Goal: Task Accomplishment & Management: Complete application form

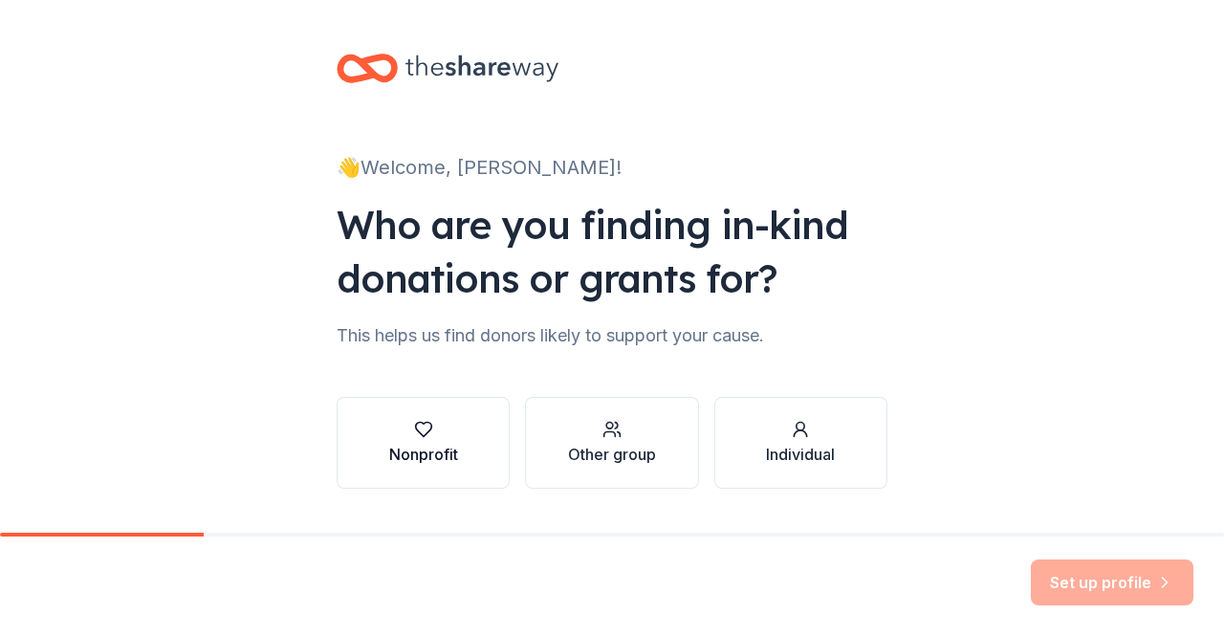
click at [461, 439] on button "Nonprofit" at bounding box center [423, 443] width 173 height 92
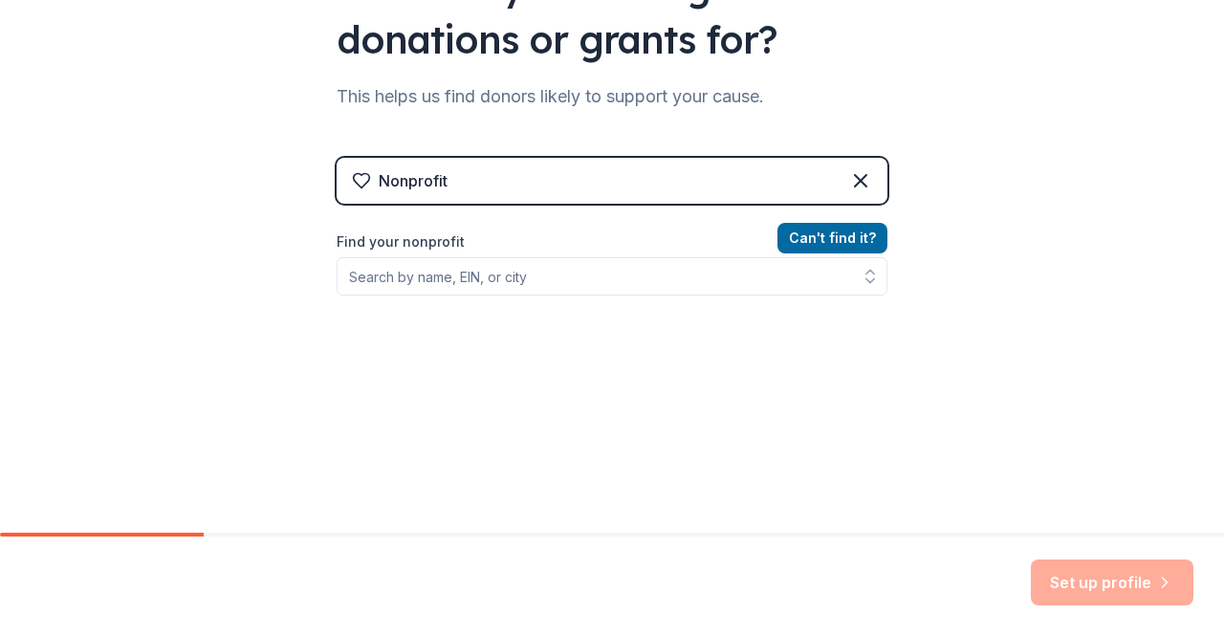
scroll to position [243, 0]
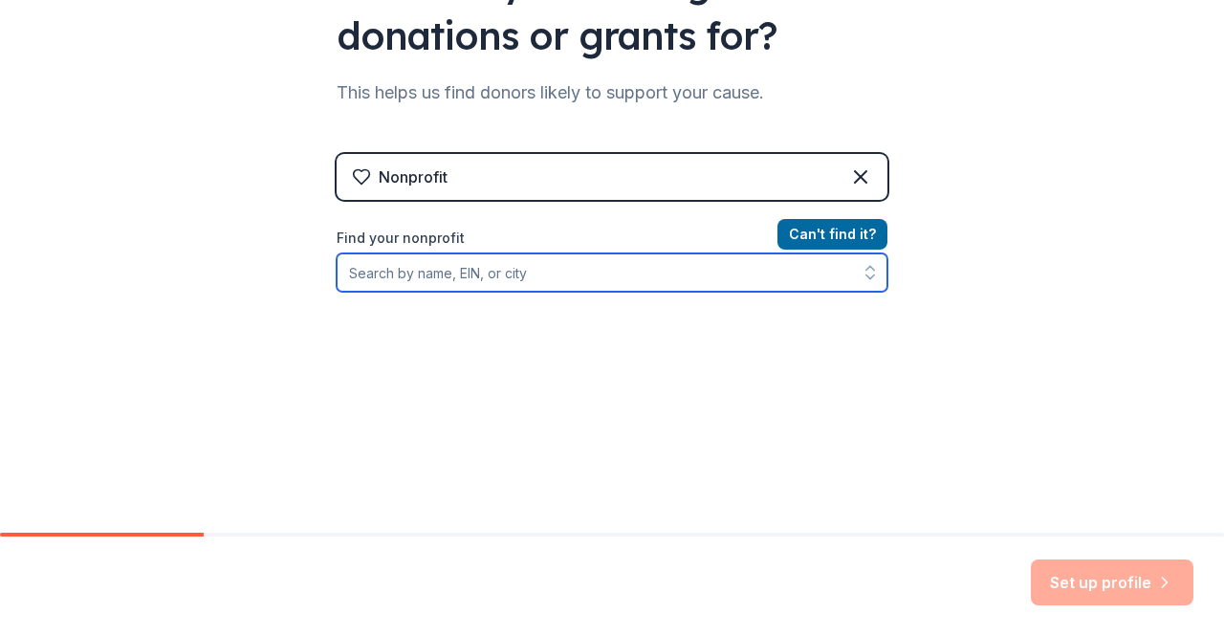
click at [631, 274] on input "Find your nonprofit" at bounding box center [612, 272] width 551 height 38
click at [598, 278] on input "many languages one voi" at bounding box center [612, 272] width 551 height 38
type input "many languages one"
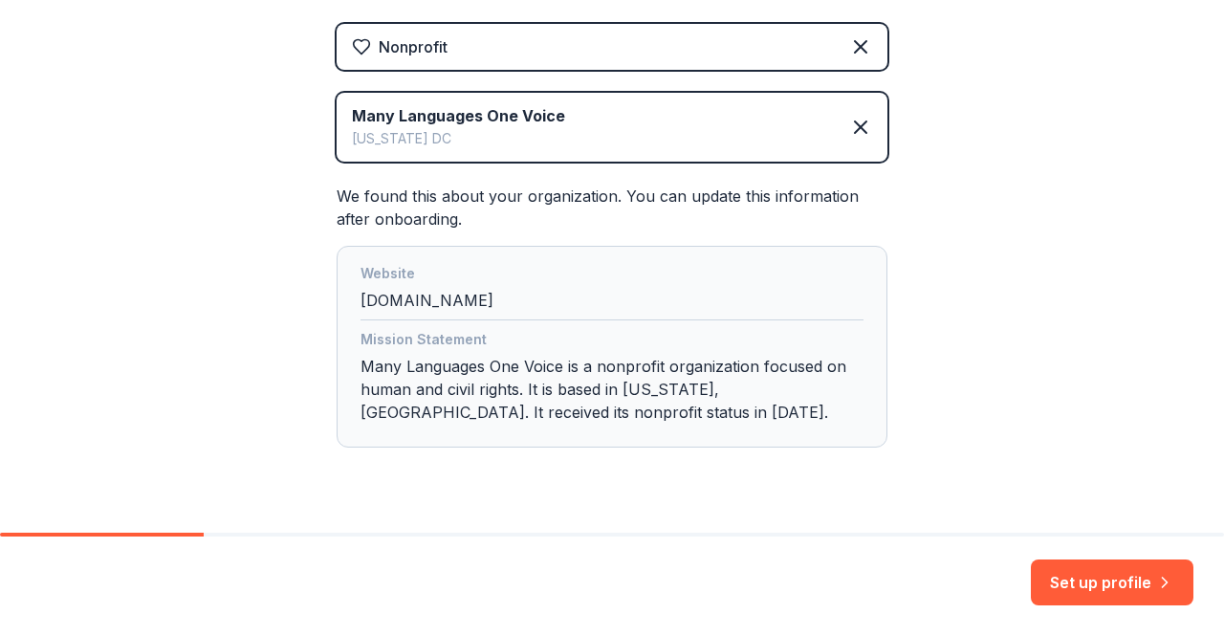
scroll to position [372, 0]
click at [771, 406] on div "Mission Statement Many Languages One Voice is a nonprofit organization focused …" at bounding box center [611, 380] width 503 height 103
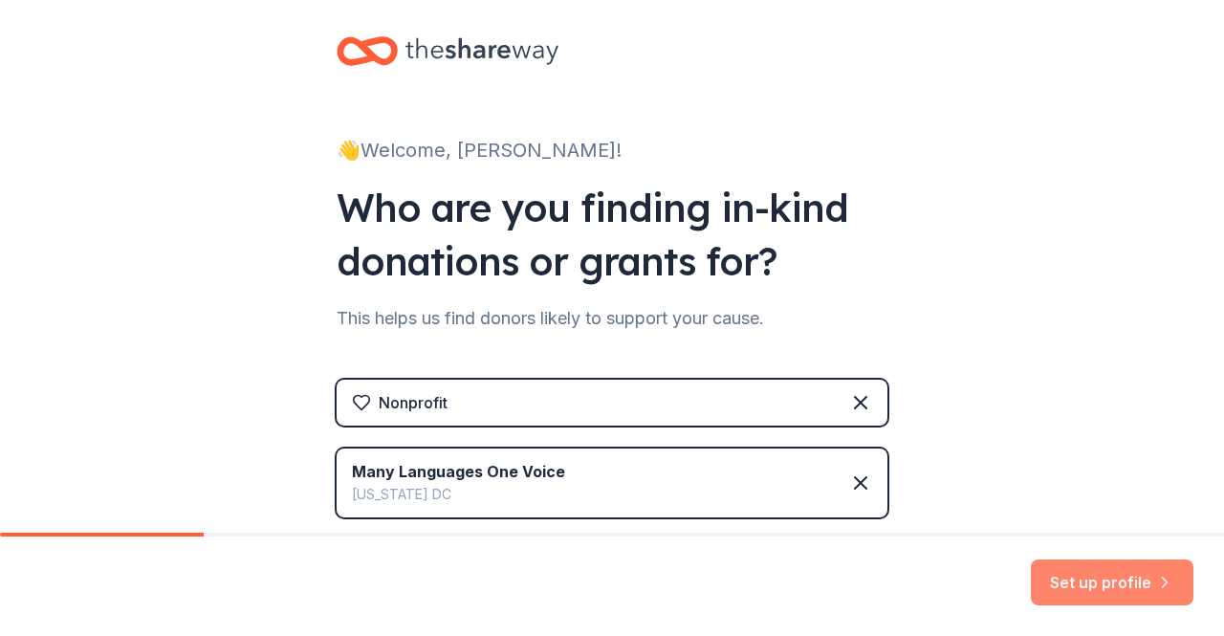
scroll to position [8, 0]
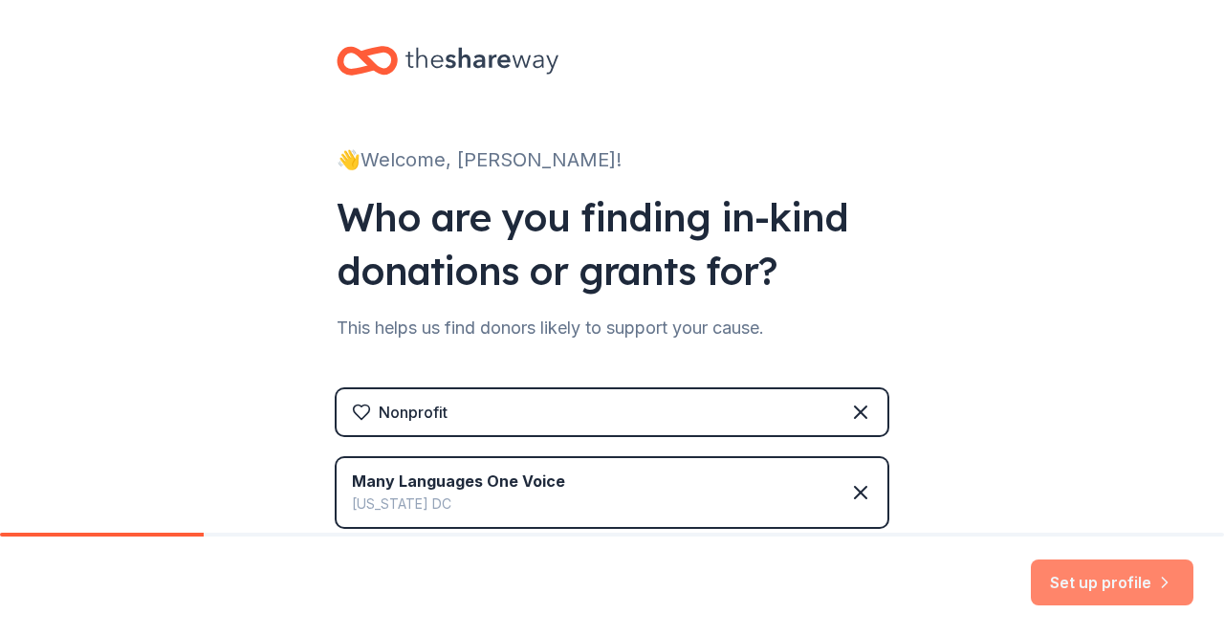
click at [1124, 591] on button "Set up profile" at bounding box center [1112, 582] width 163 height 46
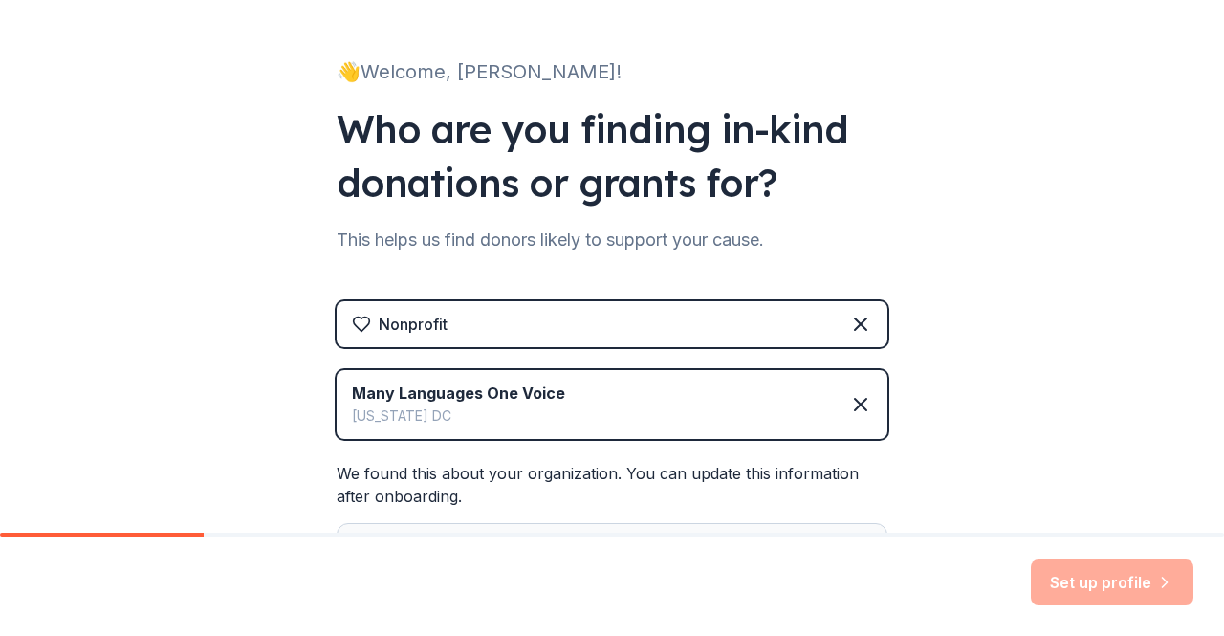
scroll to position [84, 0]
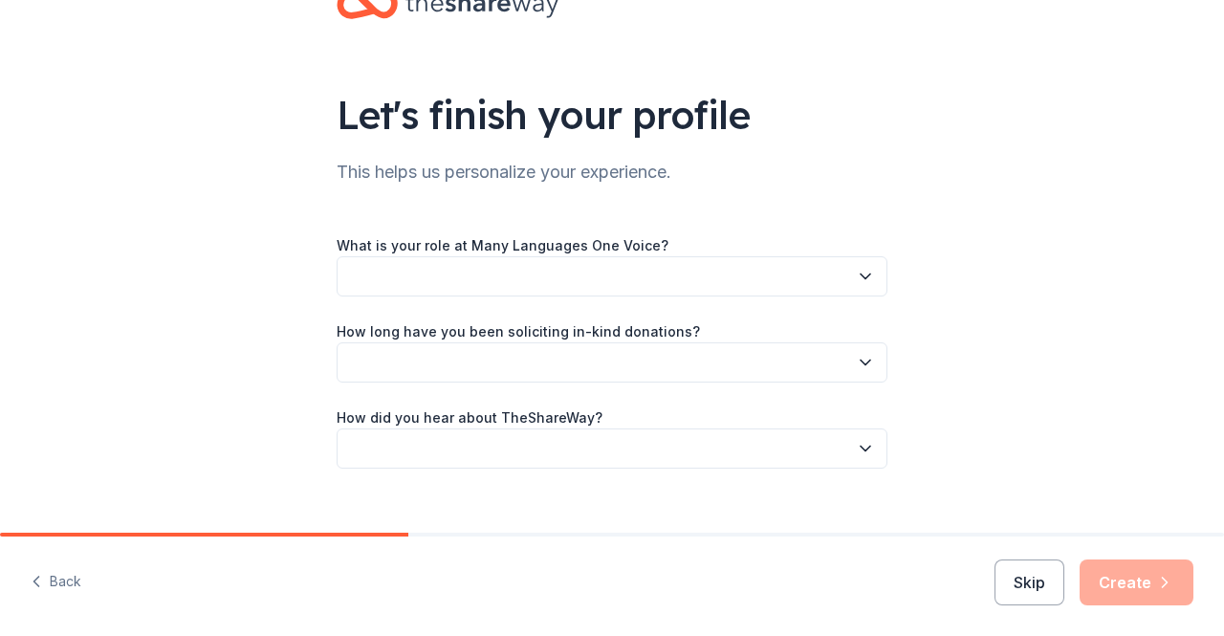
scroll to position [92, 0]
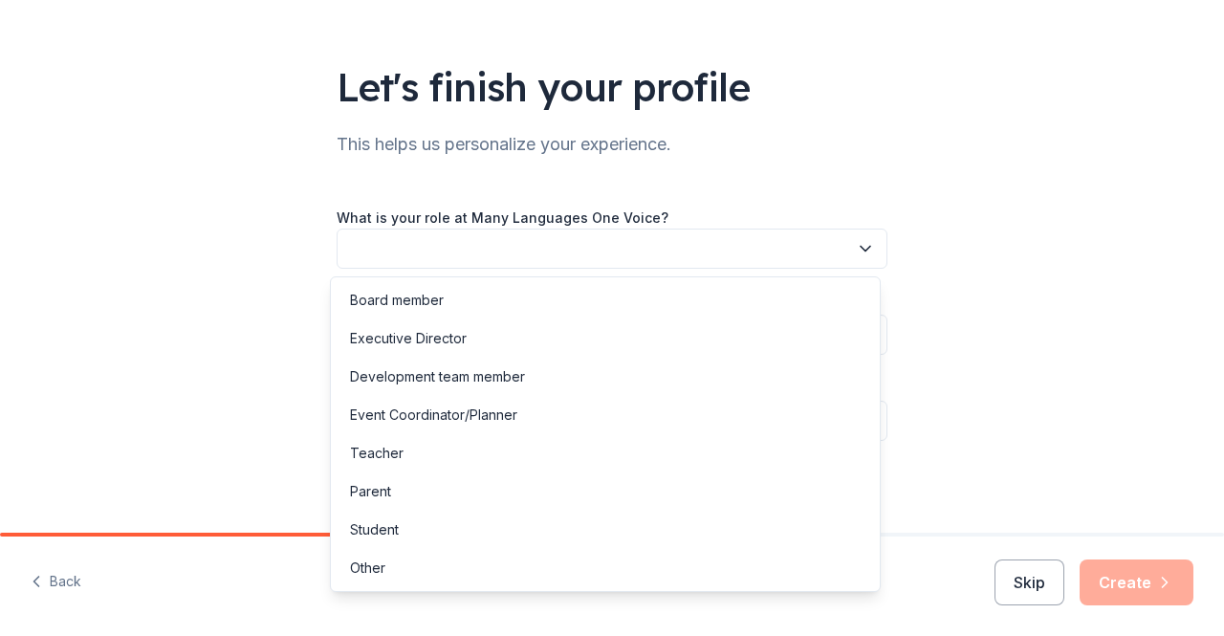
click at [833, 234] on button "button" at bounding box center [612, 248] width 551 height 40
click at [633, 330] on div "Executive Director" at bounding box center [605, 338] width 541 height 38
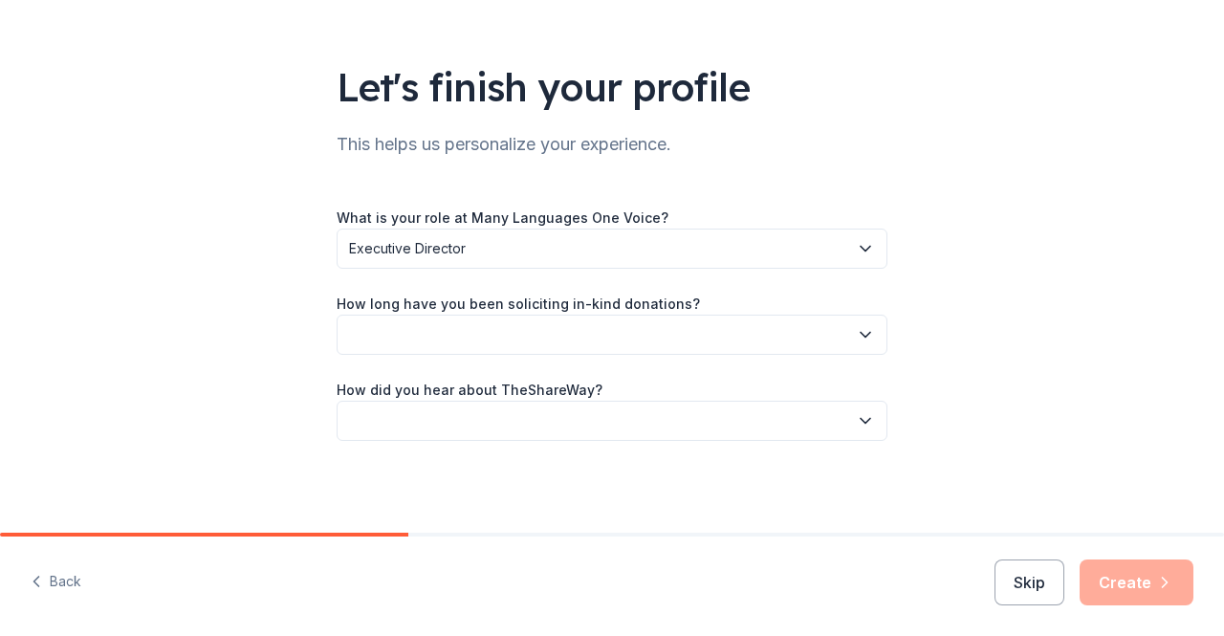
click at [778, 328] on button "button" at bounding box center [612, 335] width 551 height 40
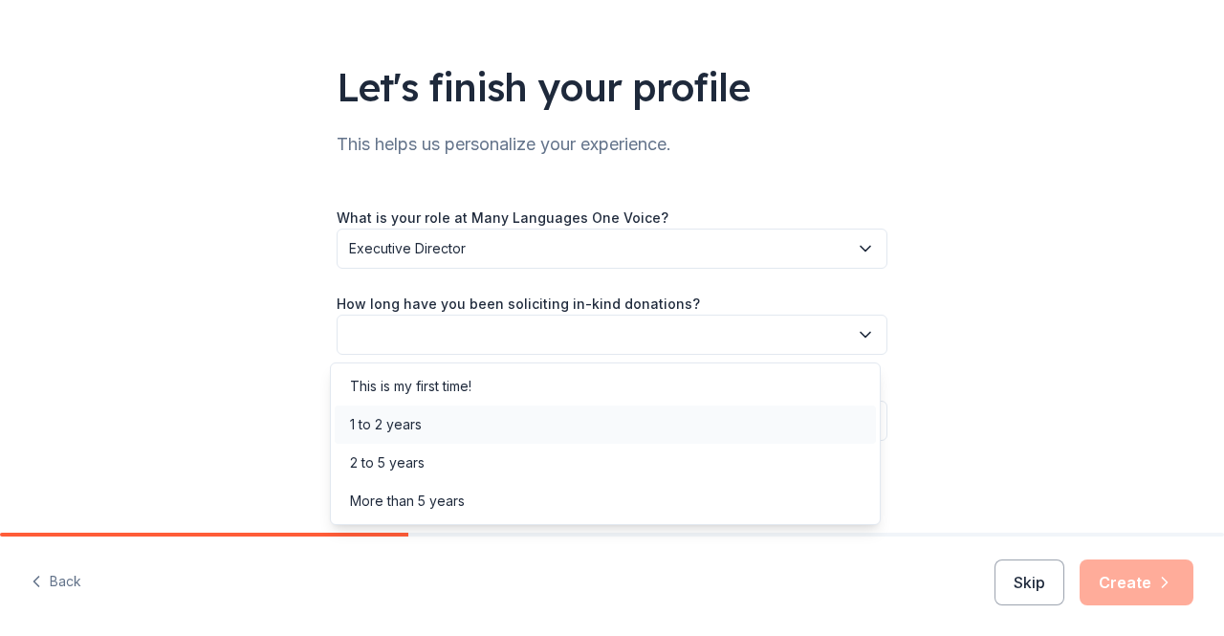
click at [662, 429] on div "1 to 2 years" at bounding box center [605, 424] width 541 height 38
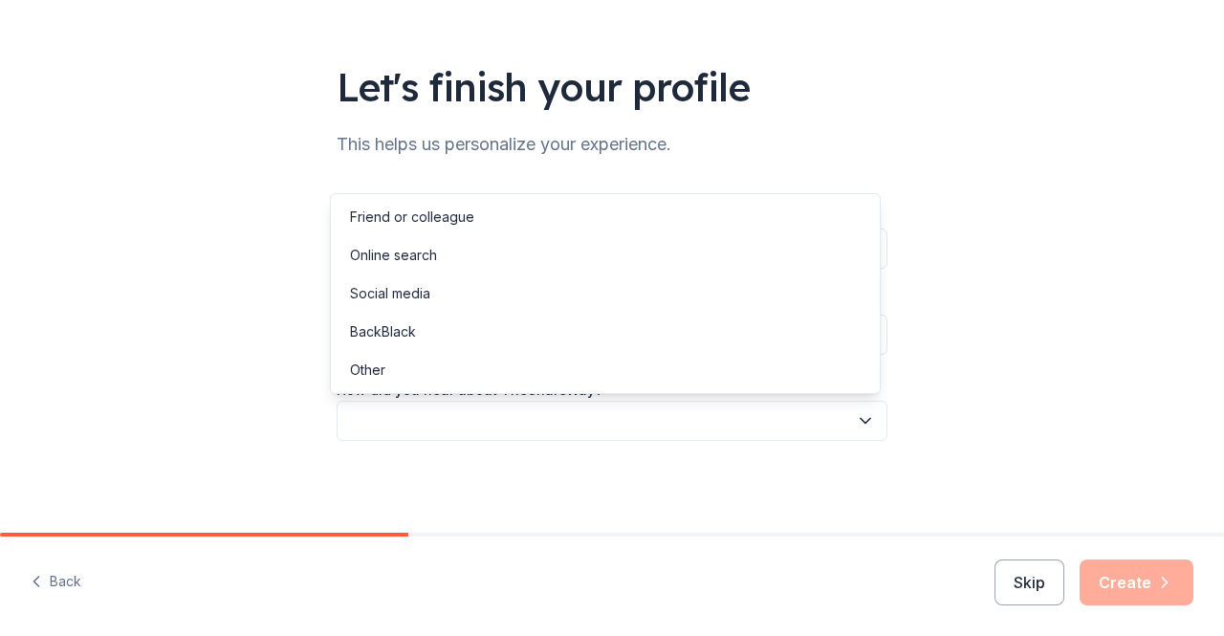
click at [736, 420] on button "button" at bounding box center [612, 421] width 551 height 40
click at [577, 257] on div "Online search" at bounding box center [605, 255] width 541 height 38
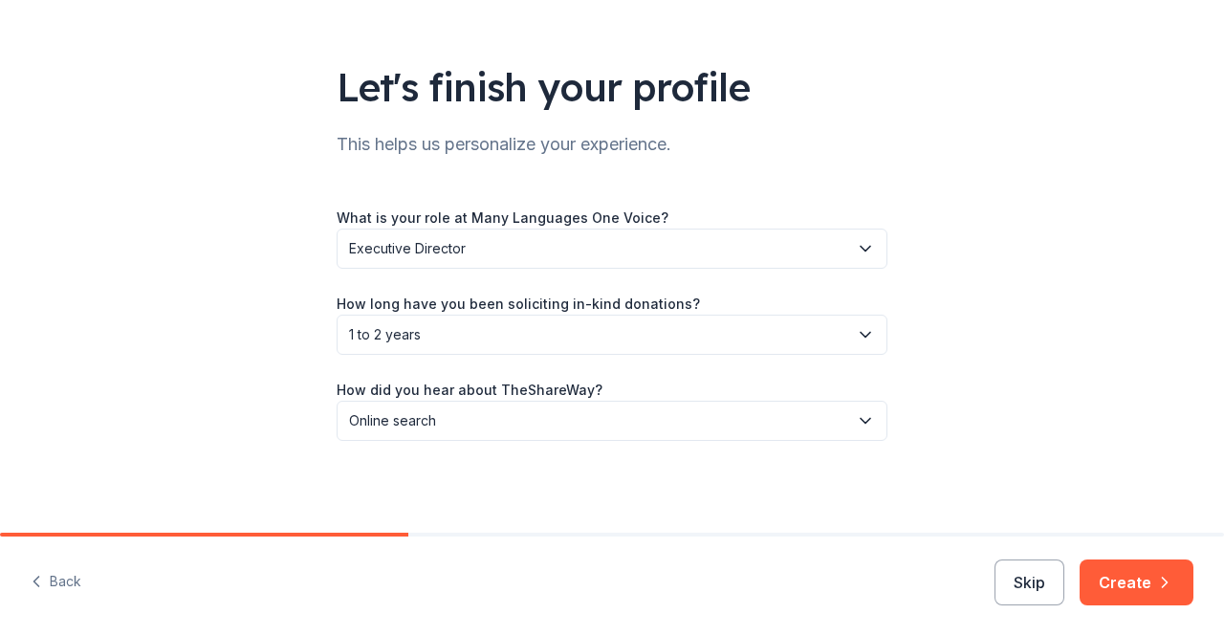
click at [776, 357] on div "What is your role at Many Languages One Voice? Executive Director How long have…" at bounding box center [612, 323] width 551 height 235
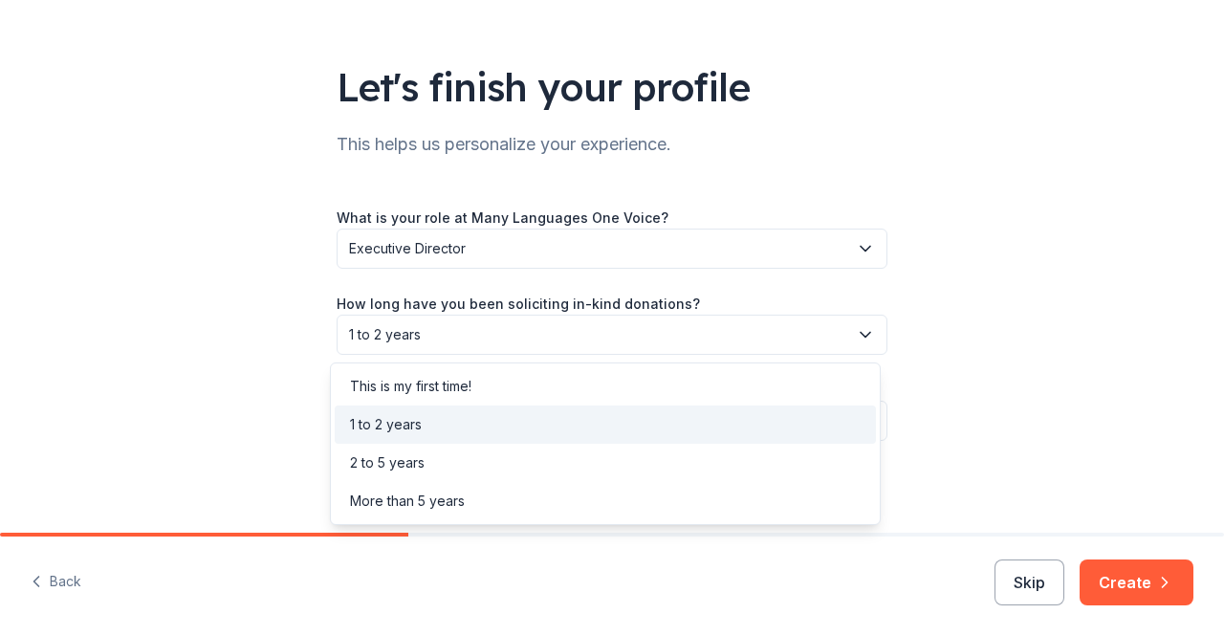
click at [749, 336] on span "1 to 2 years" at bounding box center [598, 334] width 499 height 23
click at [566, 378] on div "This is my first time!" at bounding box center [605, 386] width 541 height 38
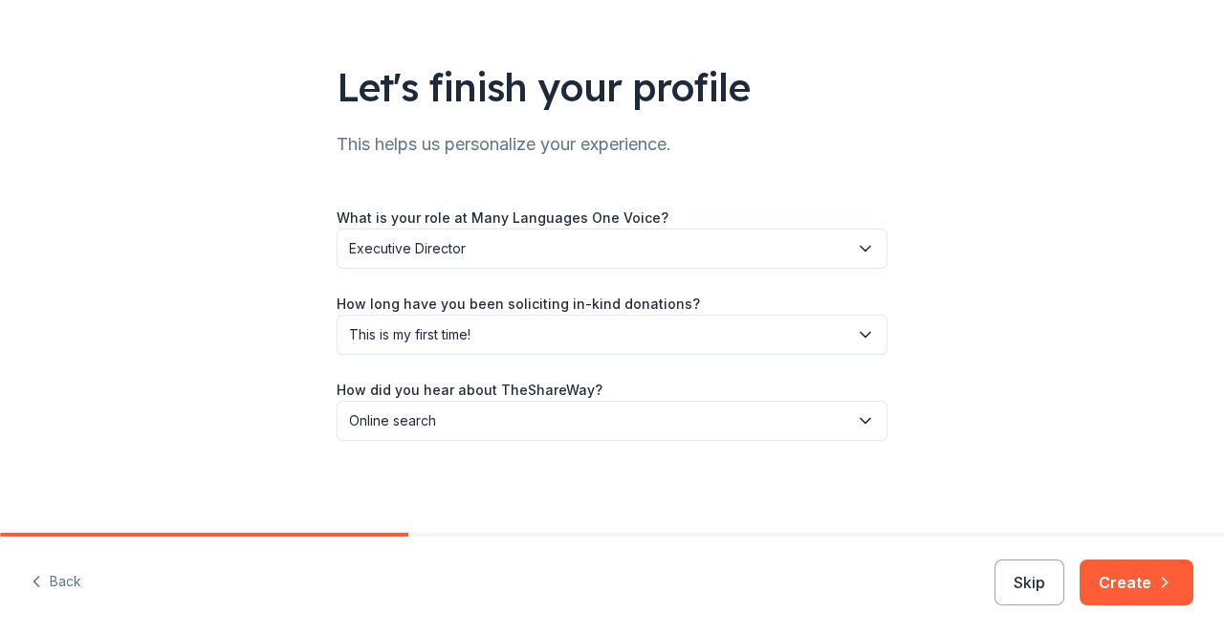
click at [1161, 549] on div "Back Skip Create" at bounding box center [612, 585] width 1224 height 99
click at [1157, 580] on icon "button" at bounding box center [1164, 582] width 19 height 19
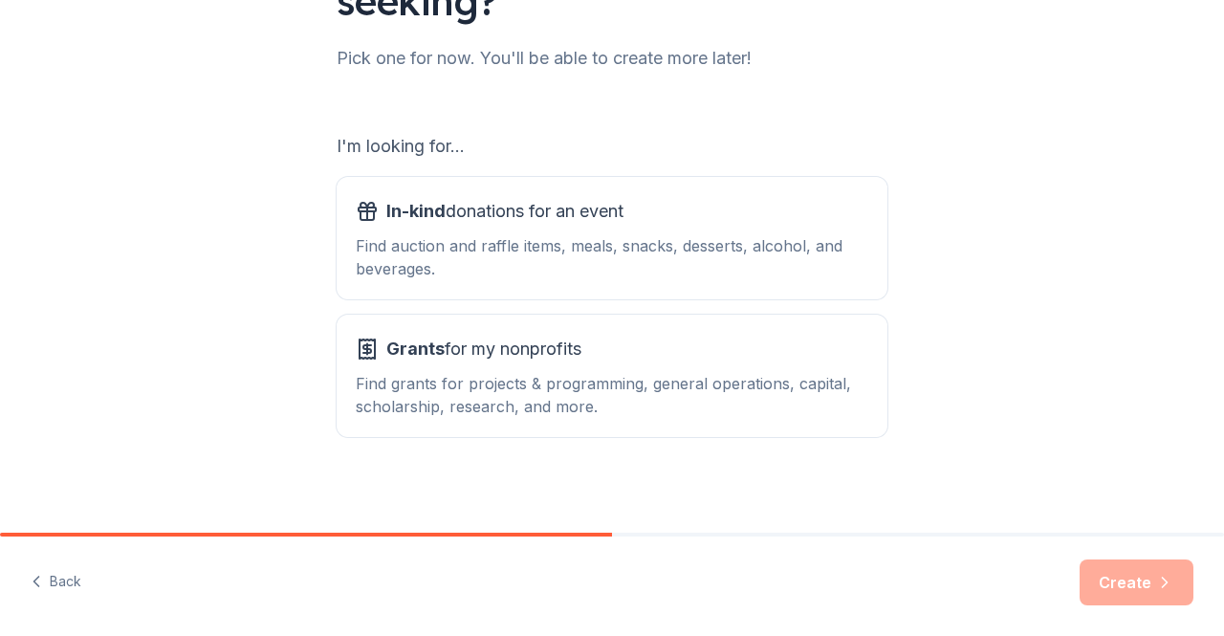
scroll to position [239, 0]
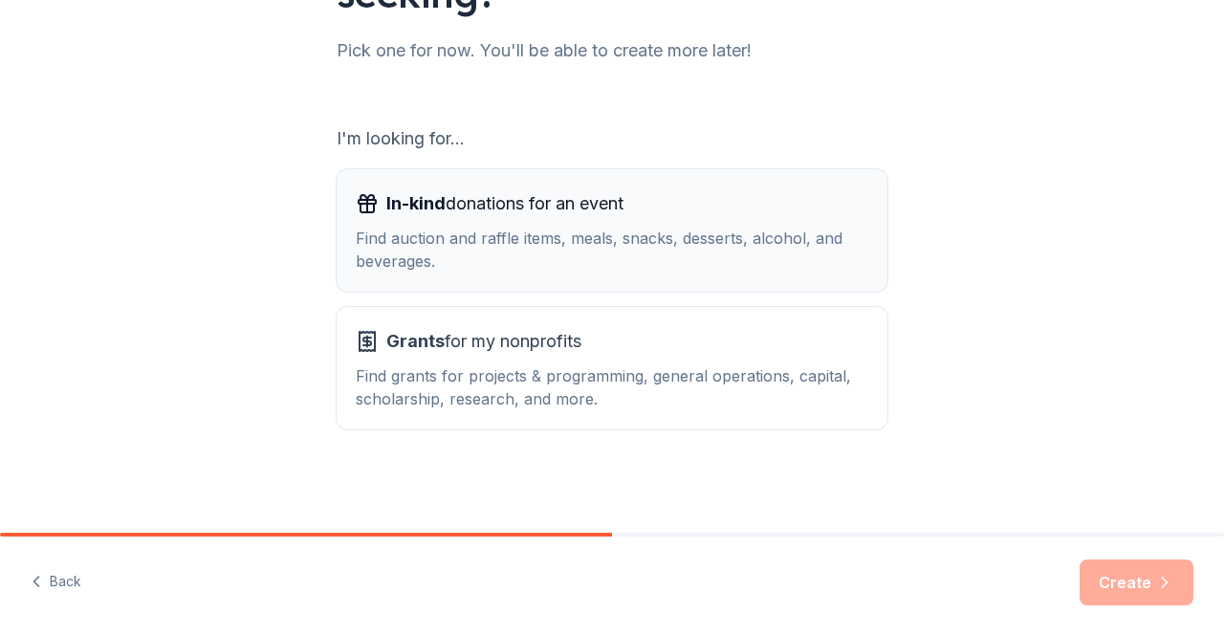
click at [719, 255] on div "Find auction and raffle items, meals, snacks, desserts, alcohol, and beverages." at bounding box center [612, 250] width 512 height 46
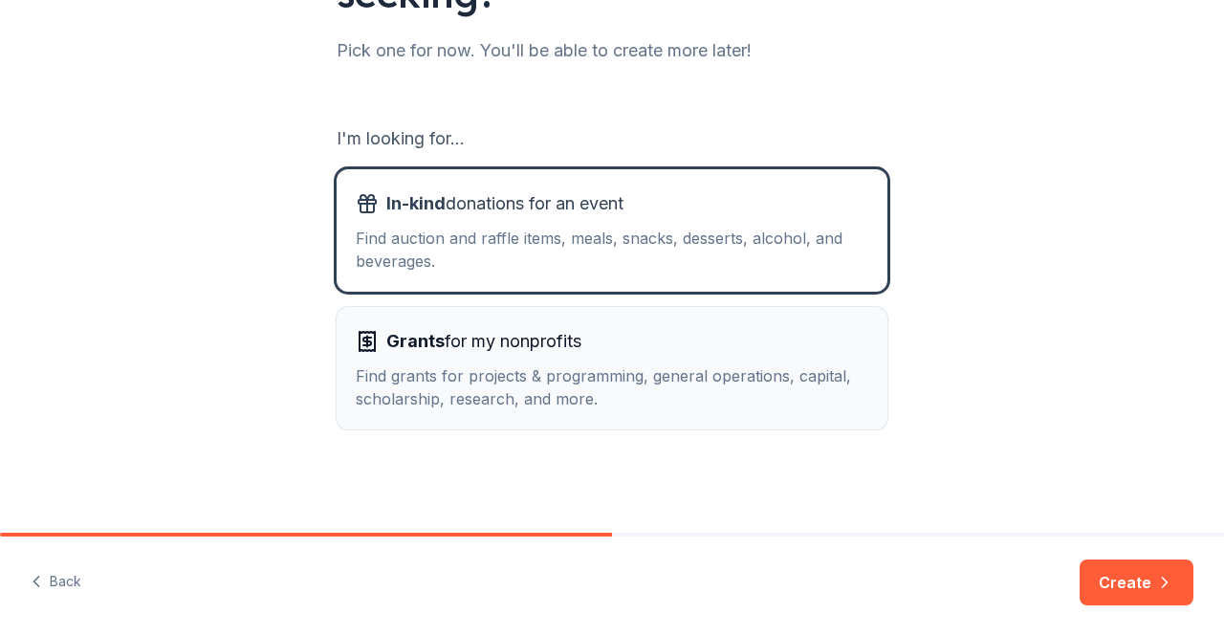
click at [635, 370] on div "Find grants for projects & programming, general operations, capital, scholarshi…" at bounding box center [612, 387] width 512 height 46
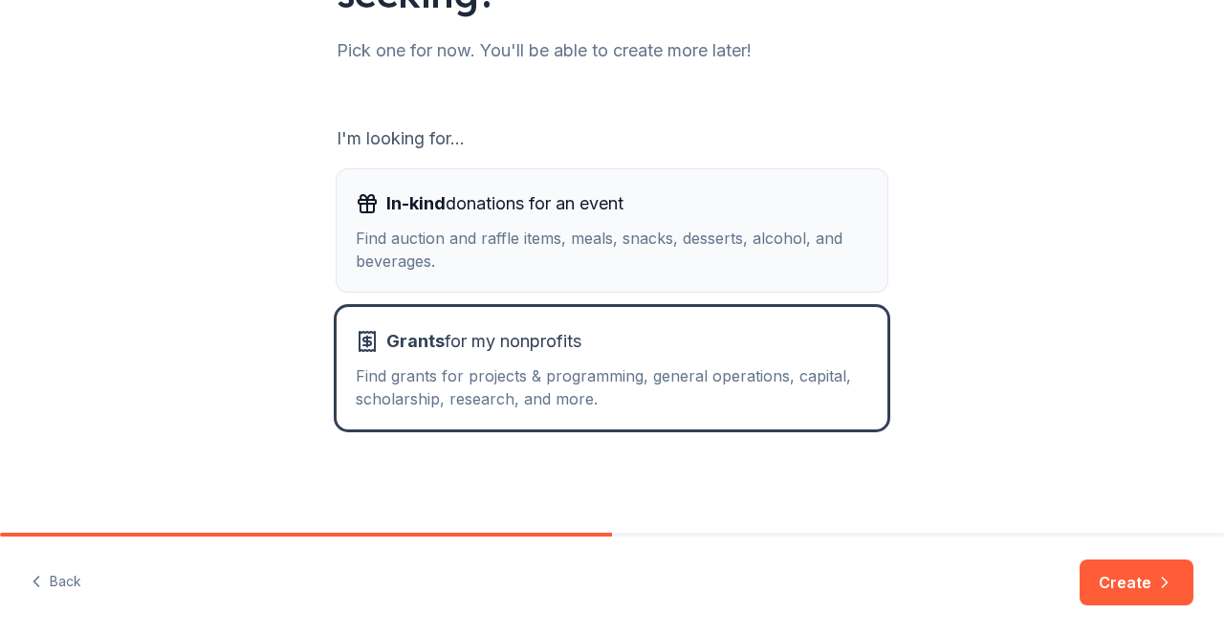
click at [677, 243] on div "Find auction and raffle items, meals, snacks, desserts, alcohol, and beverages." at bounding box center [612, 250] width 512 height 46
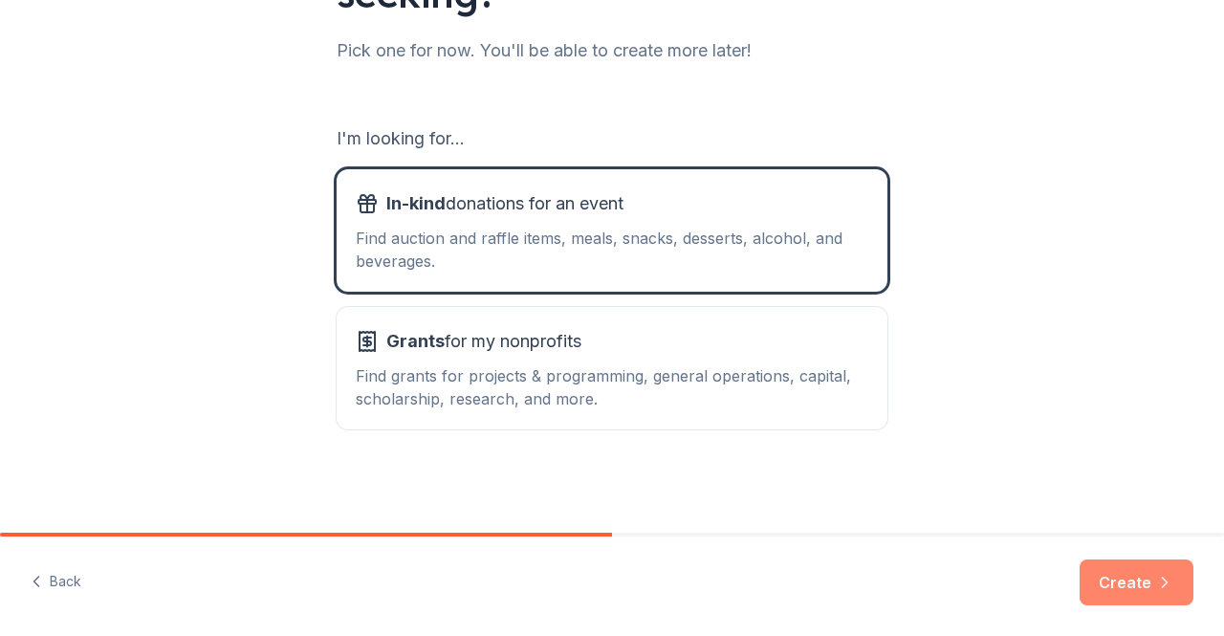
click at [1153, 575] on button "Create" at bounding box center [1136, 582] width 114 height 46
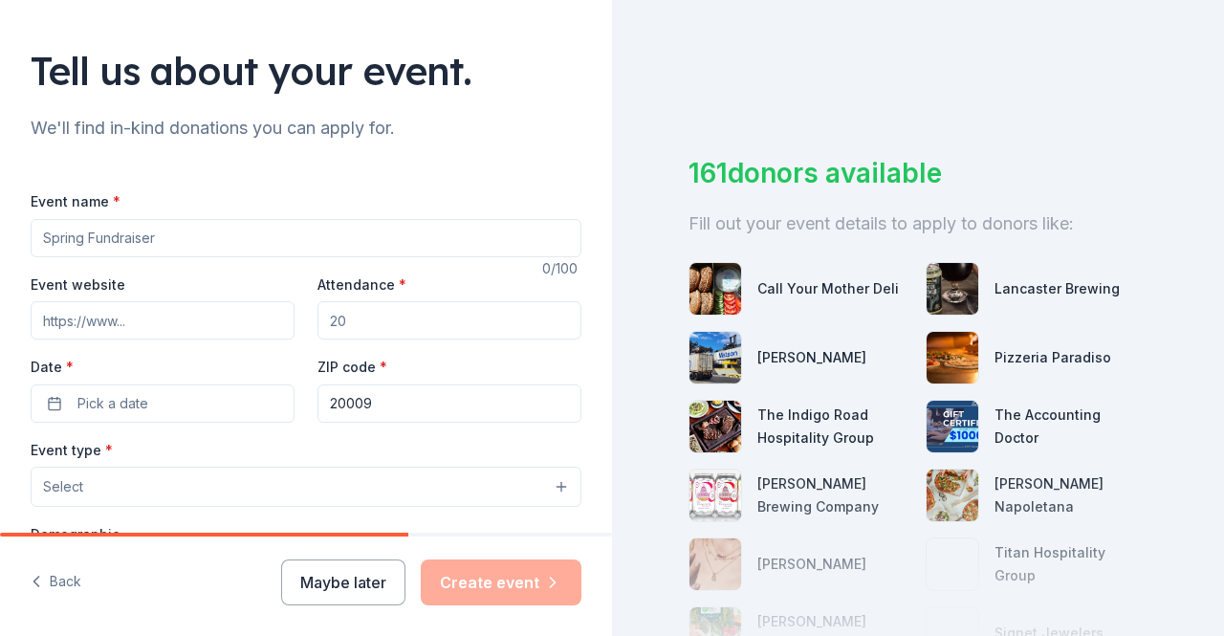
scroll to position [109, 0]
click at [212, 238] on input "Event name *" at bounding box center [306, 237] width 551 height 38
type input "S"
type input "A"
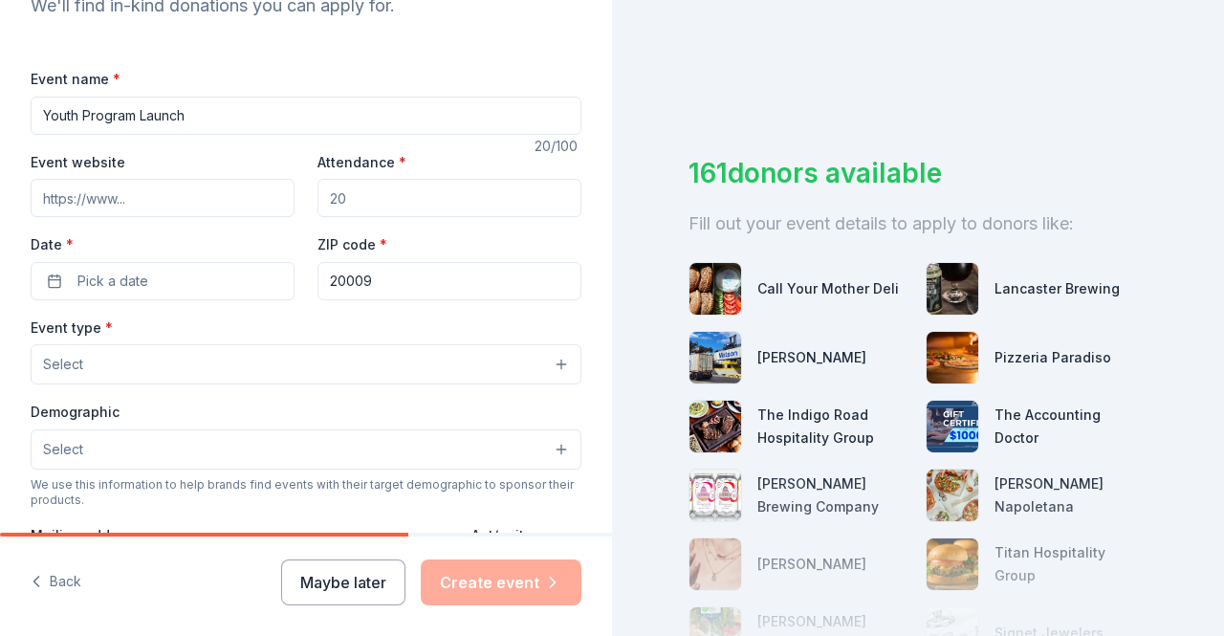
scroll to position [231, 0]
type input "Youth Program Launch"
click at [434, 199] on input "Attendance *" at bounding box center [449, 197] width 264 height 38
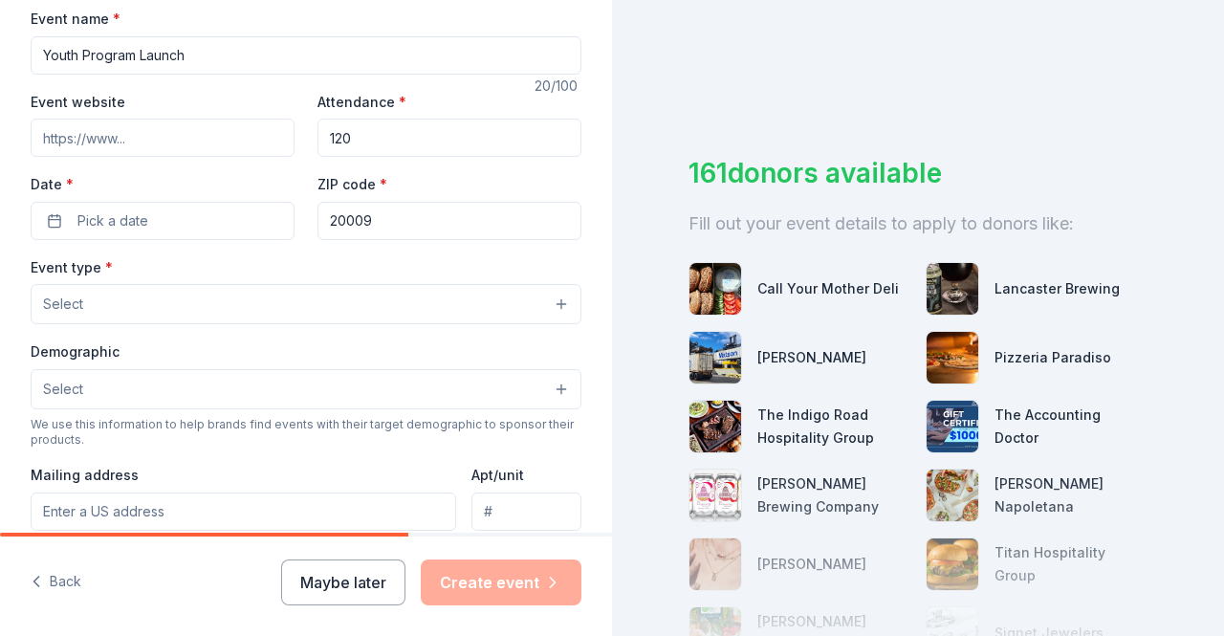
scroll to position [294, 0]
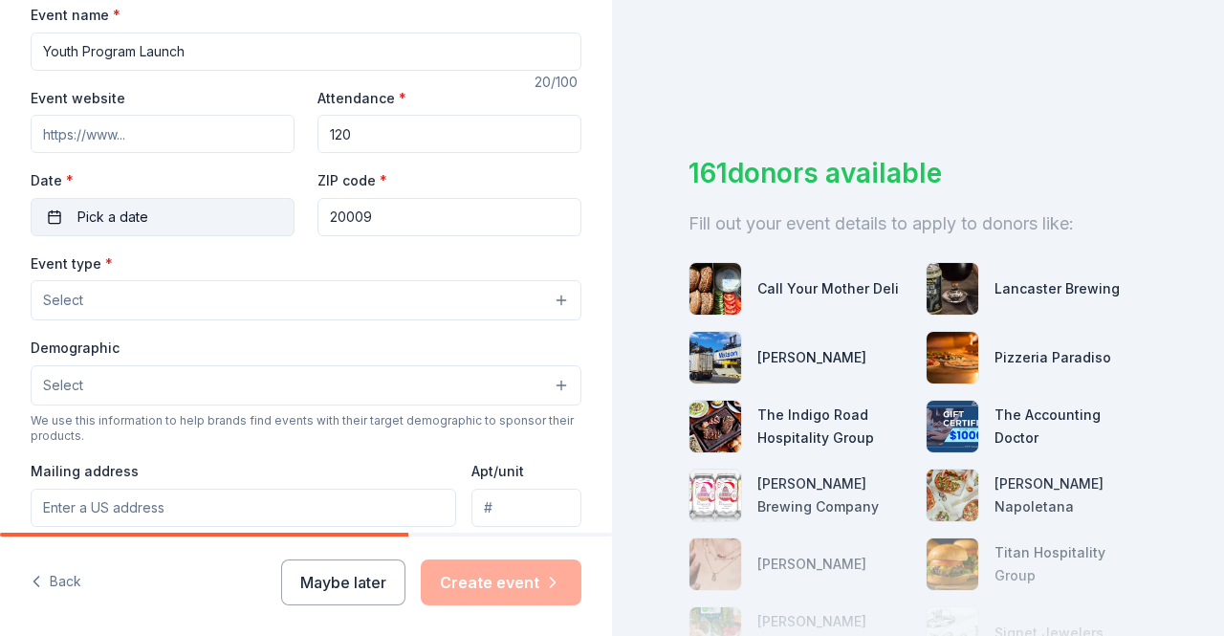
type input "120"
click at [206, 213] on button "Pick a date" at bounding box center [163, 217] width 264 height 38
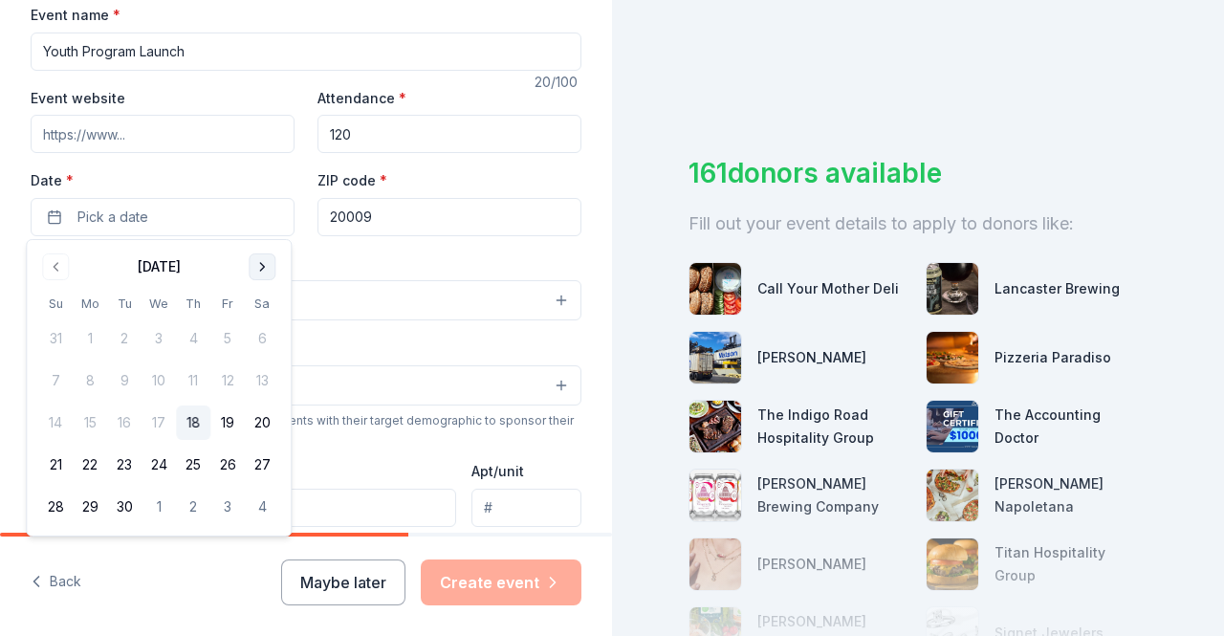
click at [266, 271] on button "Go to next month" at bounding box center [262, 266] width 27 height 27
click at [90, 383] on button "6" at bounding box center [90, 380] width 34 height 34
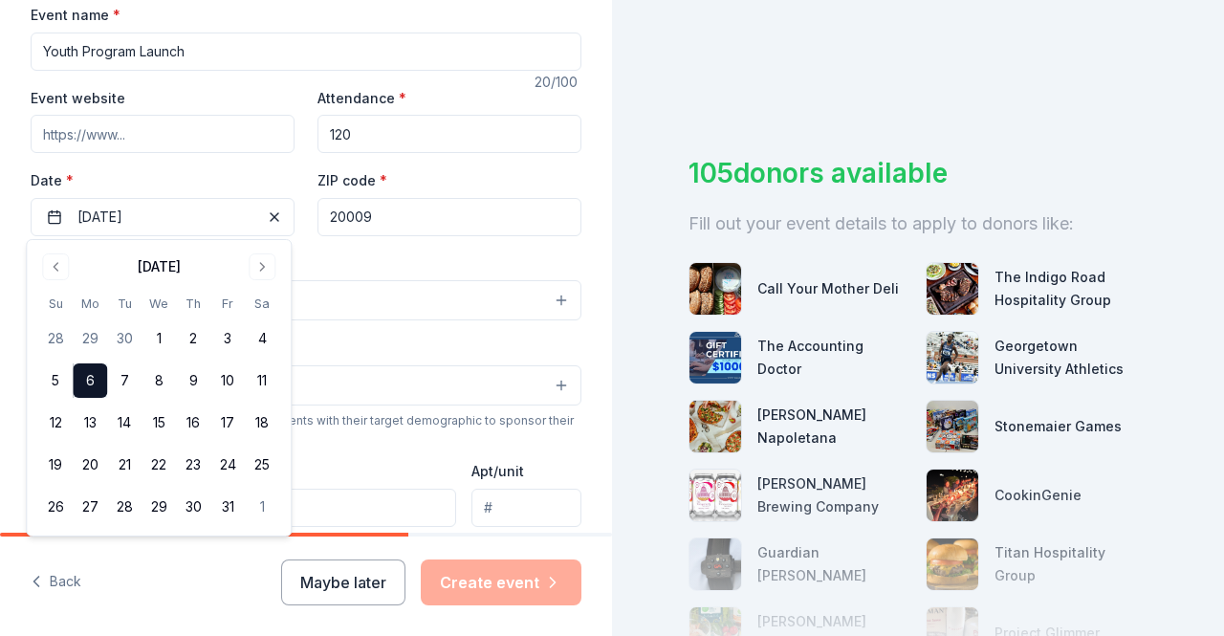
click at [397, 255] on div "Event type * Select" at bounding box center [306, 286] width 551 height 70
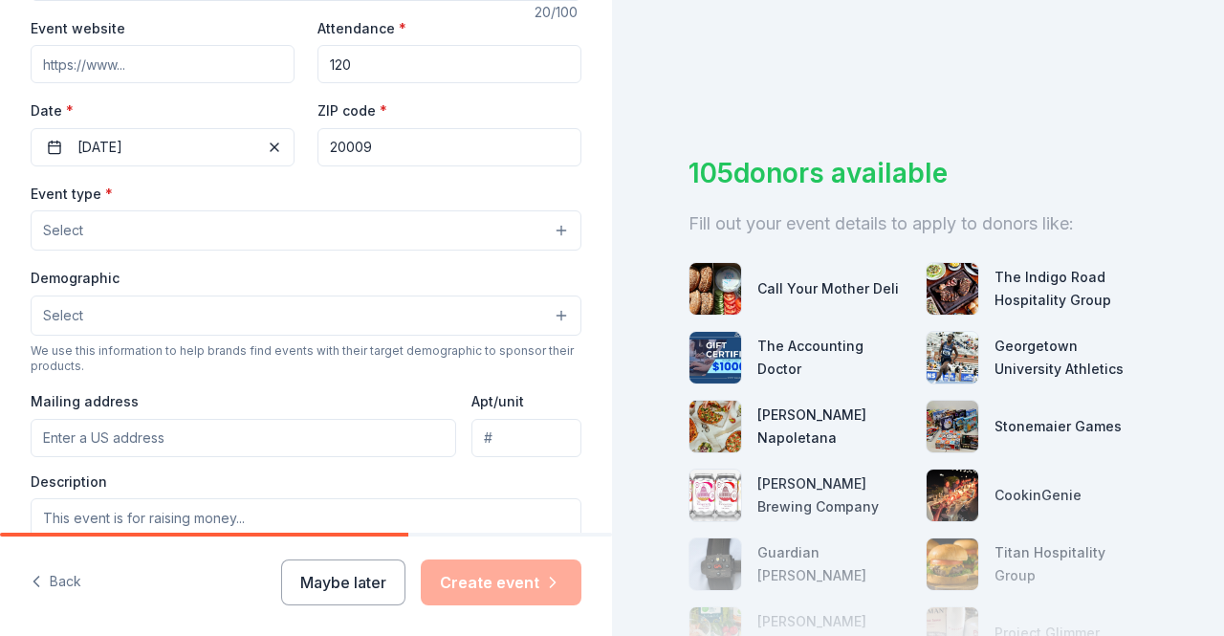
scroll to position [373, 0]
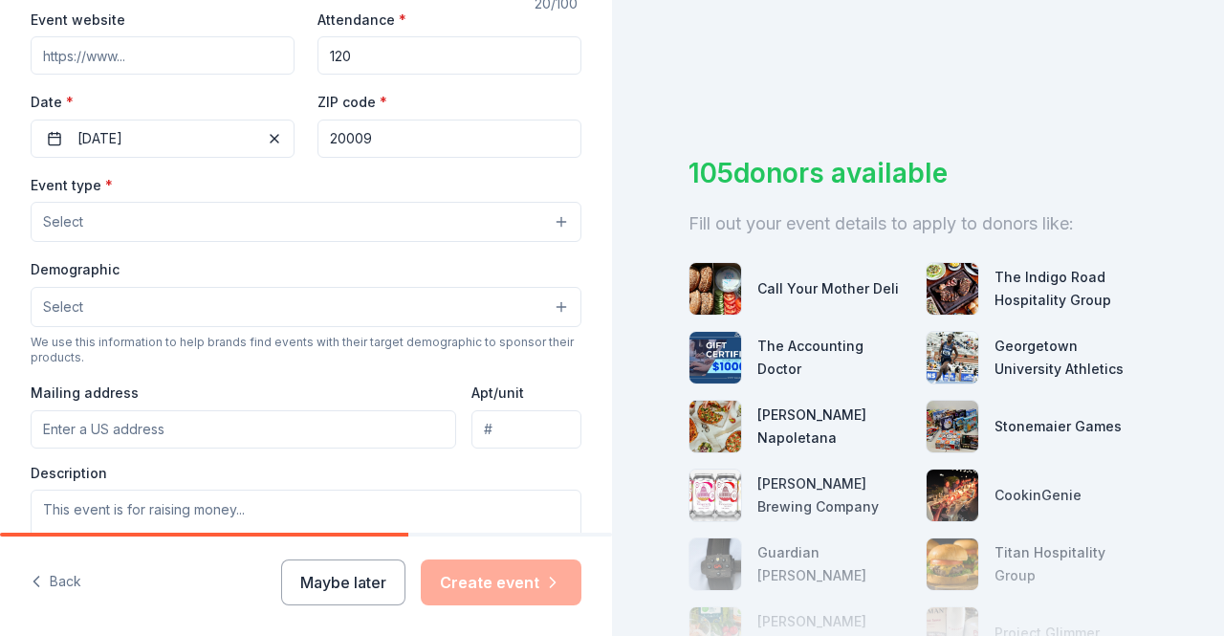
click at [215, 213] on button "Select" at bounding box center [306, 222] width 551 height 40
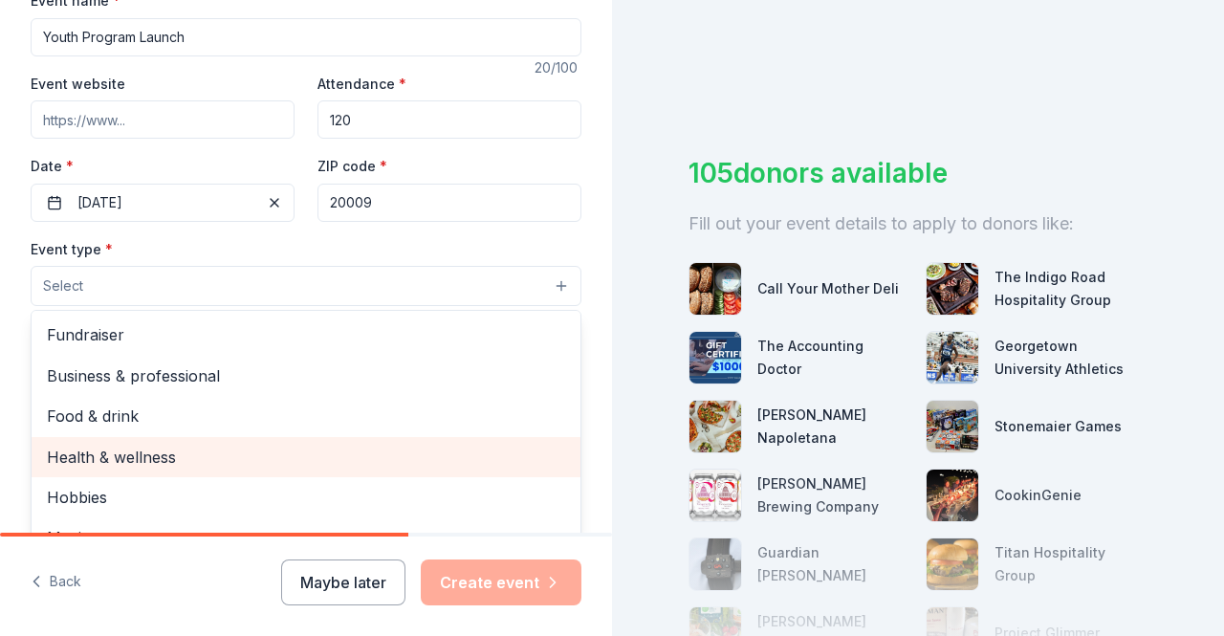
scroll to position [308, 0]
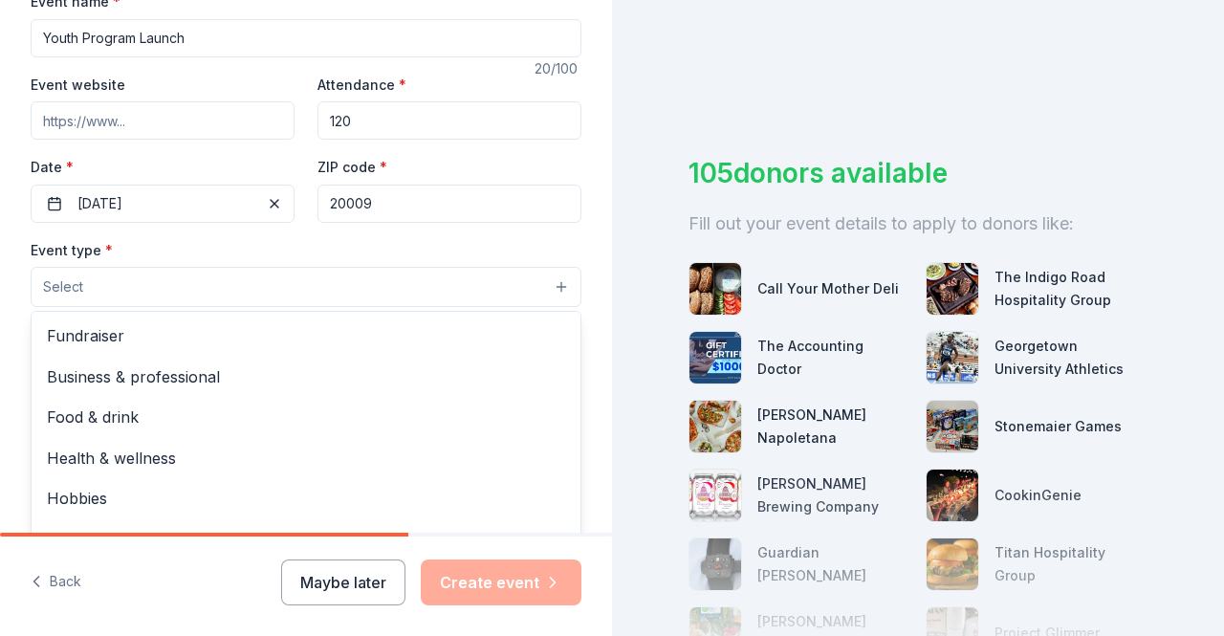
click at [0, 293] on div "Tell us about your event. We'll find in-kind donations you can apply for. Event…" at bounding box center [306, 328] width 612 height 1272
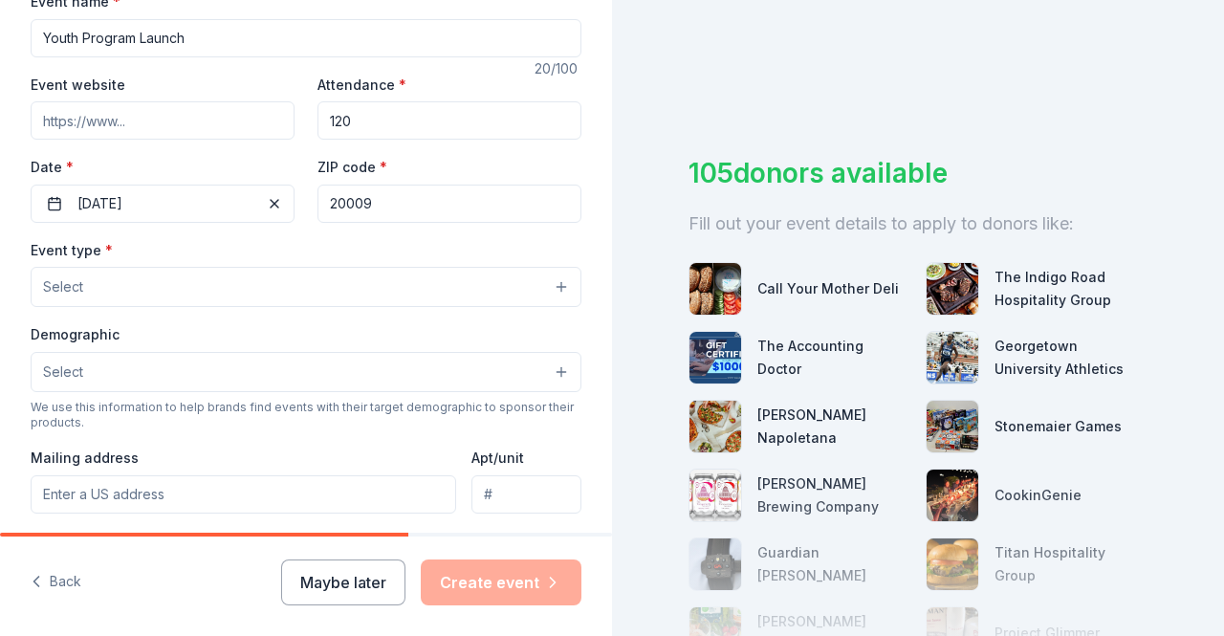
scroll to position [369, 0]
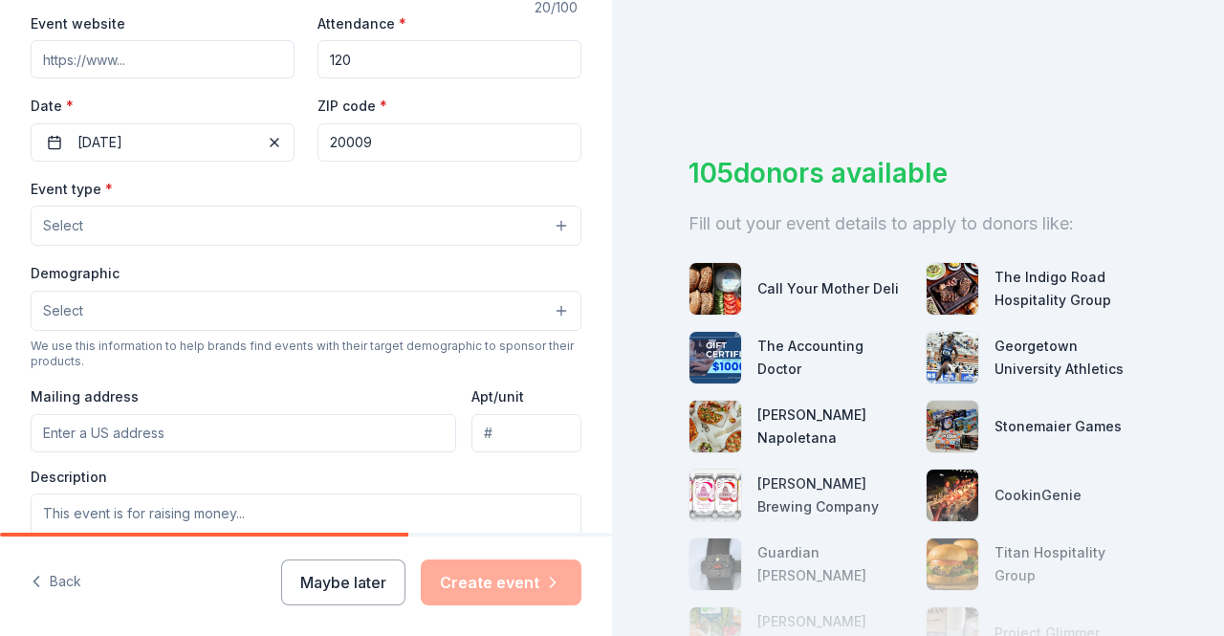
click at [190, 246] on div "Event type * Select Demographic Select We use this information to help brands f…" at bounding box center [306, 378] width 551 height 402
click at [217, 216] on button "Select" at bounding box center [306, 226] width 551 height 40
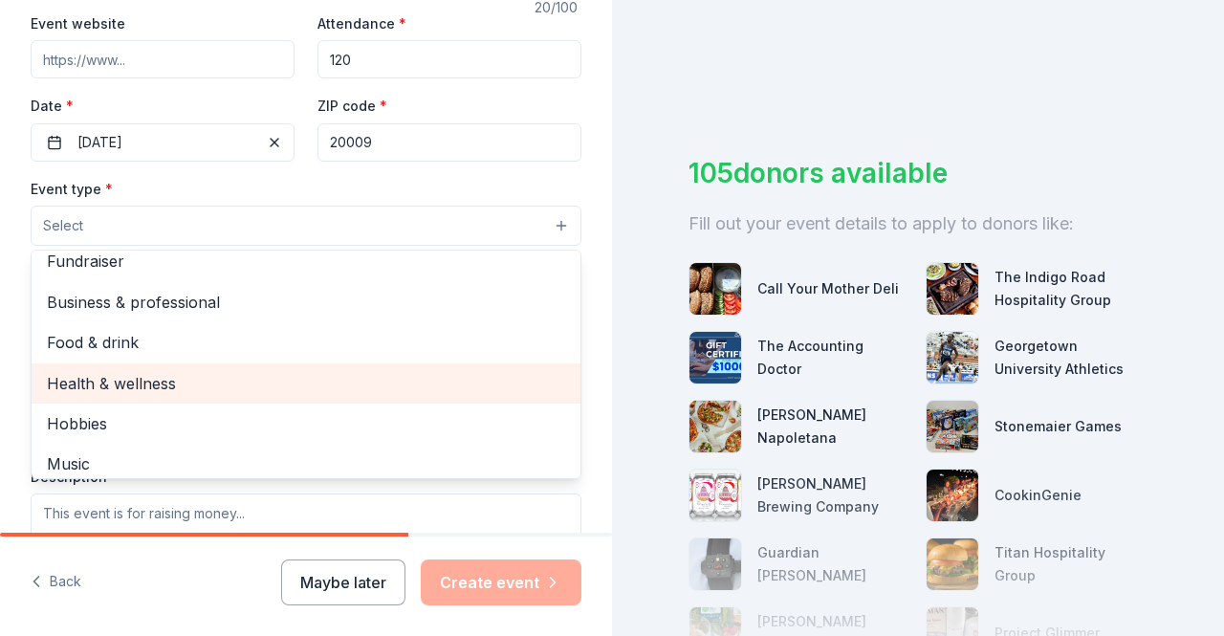
scroll to position [0, 0]
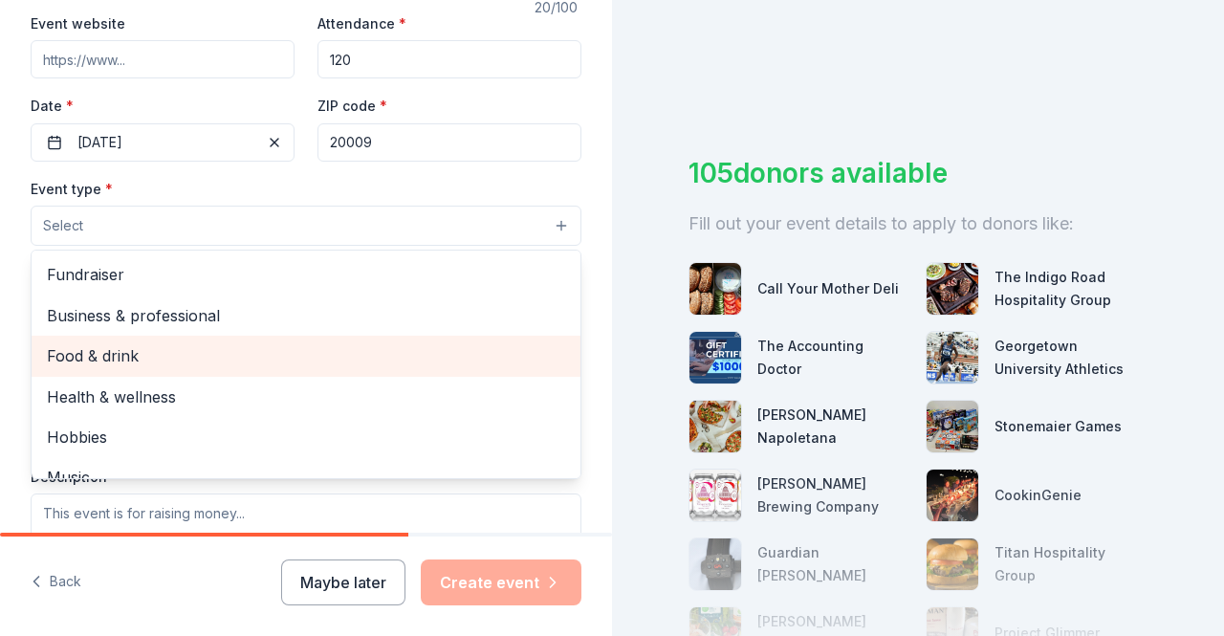
click at [290, 343] on span "Food & drink" at bounding box center [306, 355] width 518 height 25
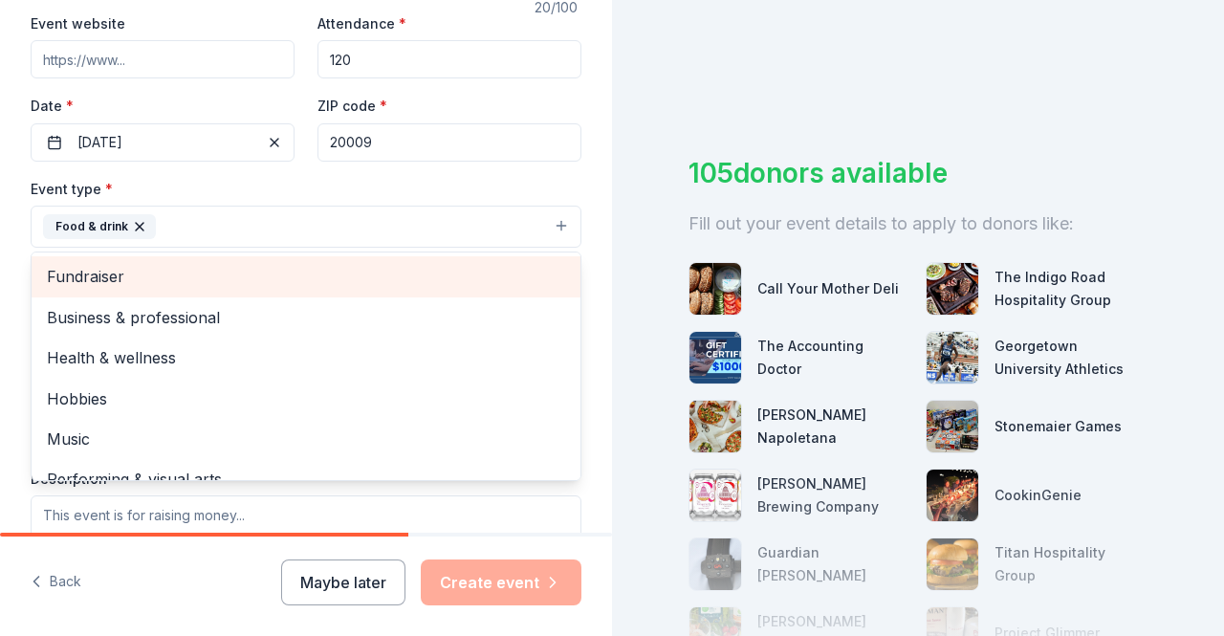
scroll to position [23, 0]
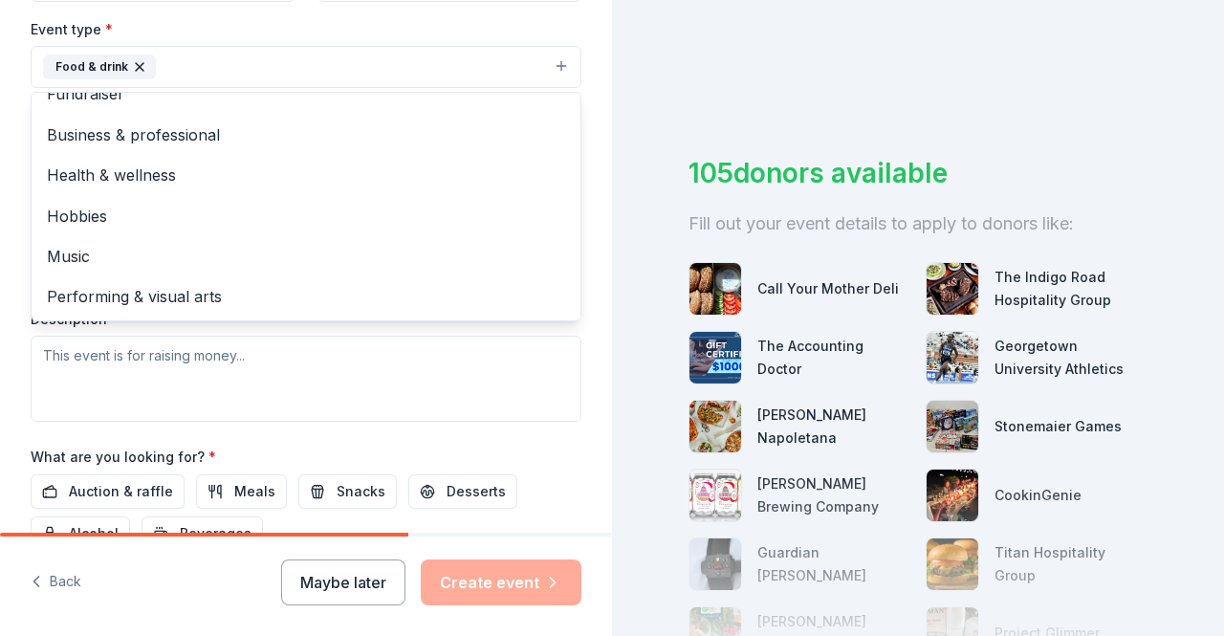
click at [0, 171] on div "Tell us about your event. We'll find in-kind donations you can apply for. Event…" at bounding box center [306, 108] width 612 height 1274
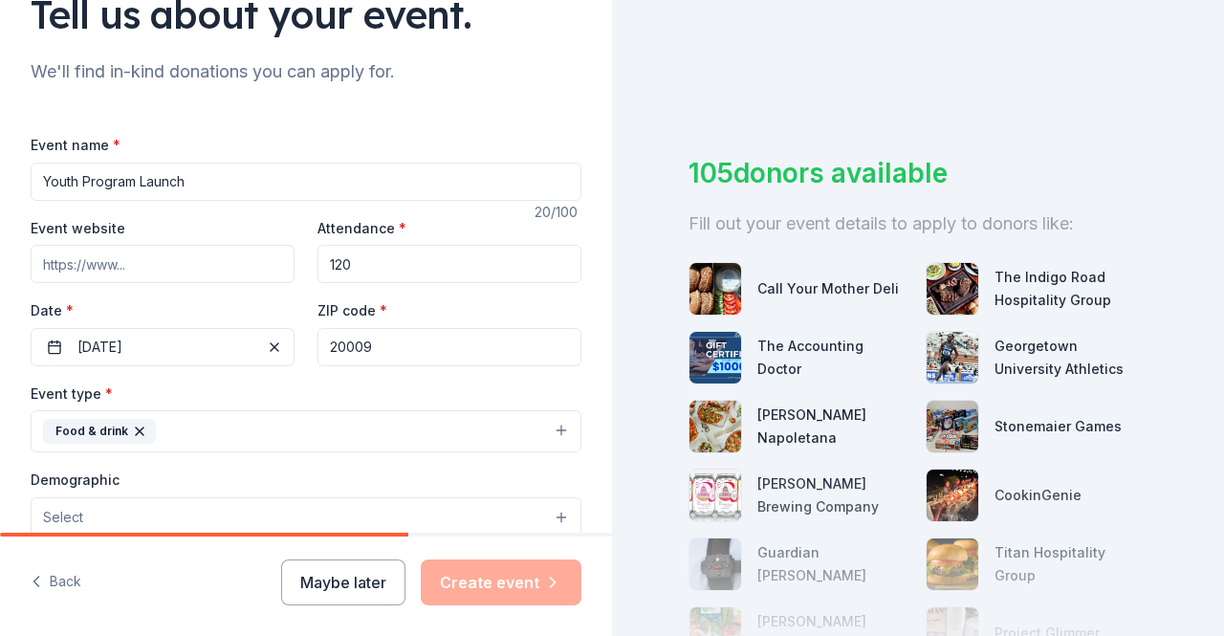
scroll to position [170, 0]
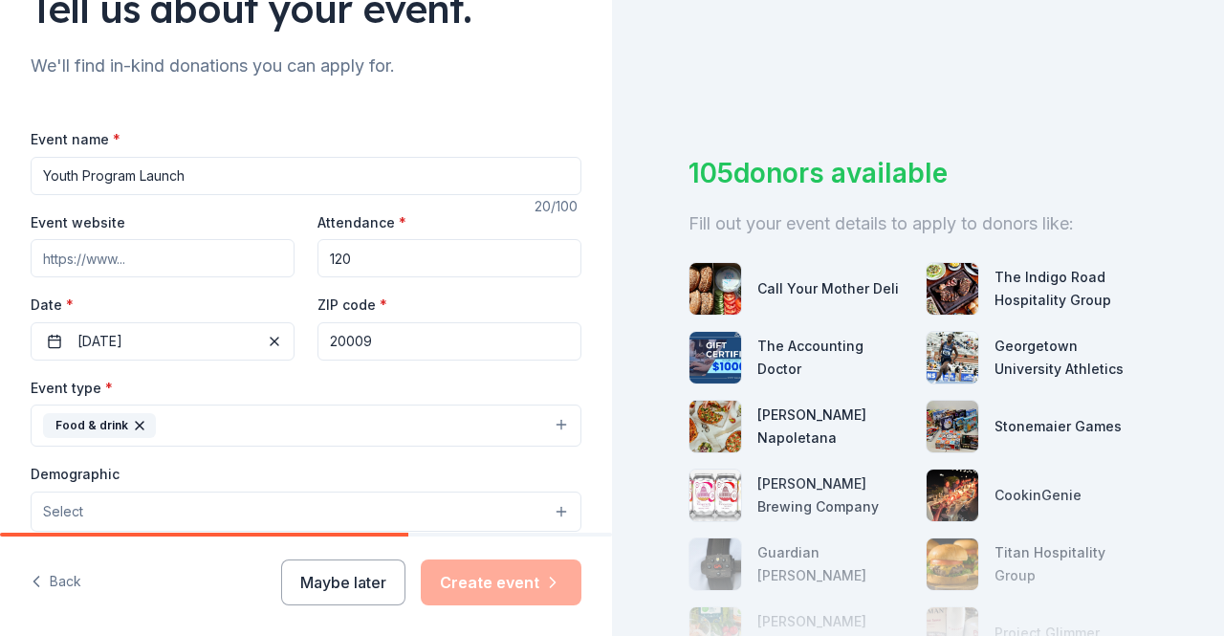
click at [236, 163] on input "Youth Program Launch" at bounding box center [306, 176] width 551 height 38
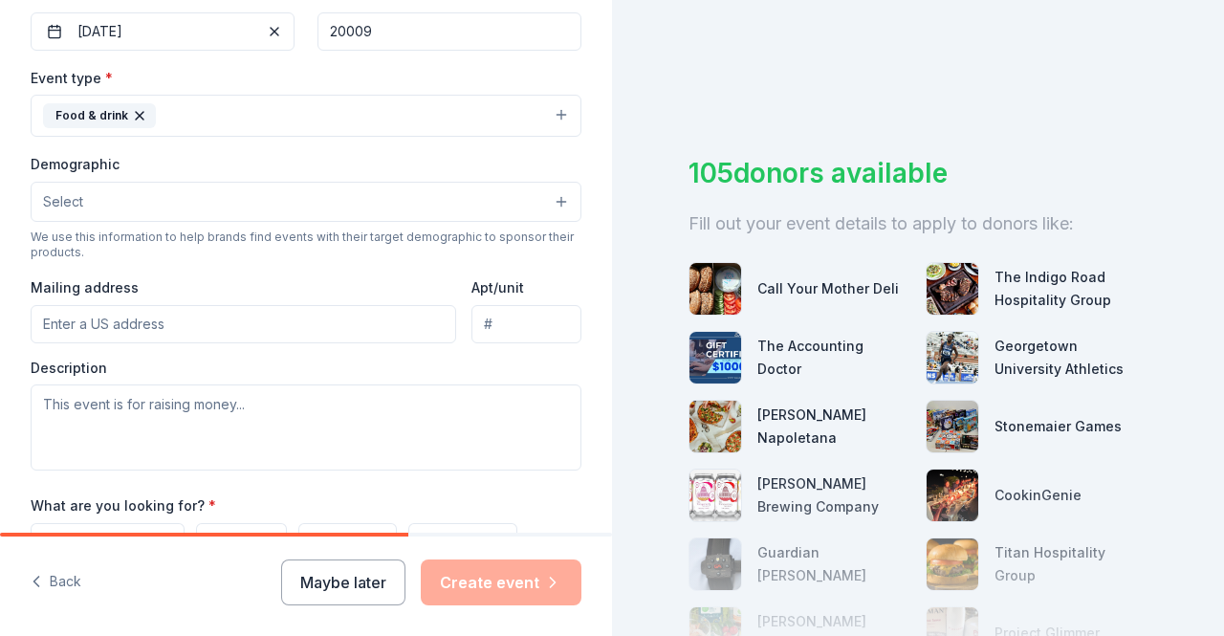
scroll to position [484, 0]
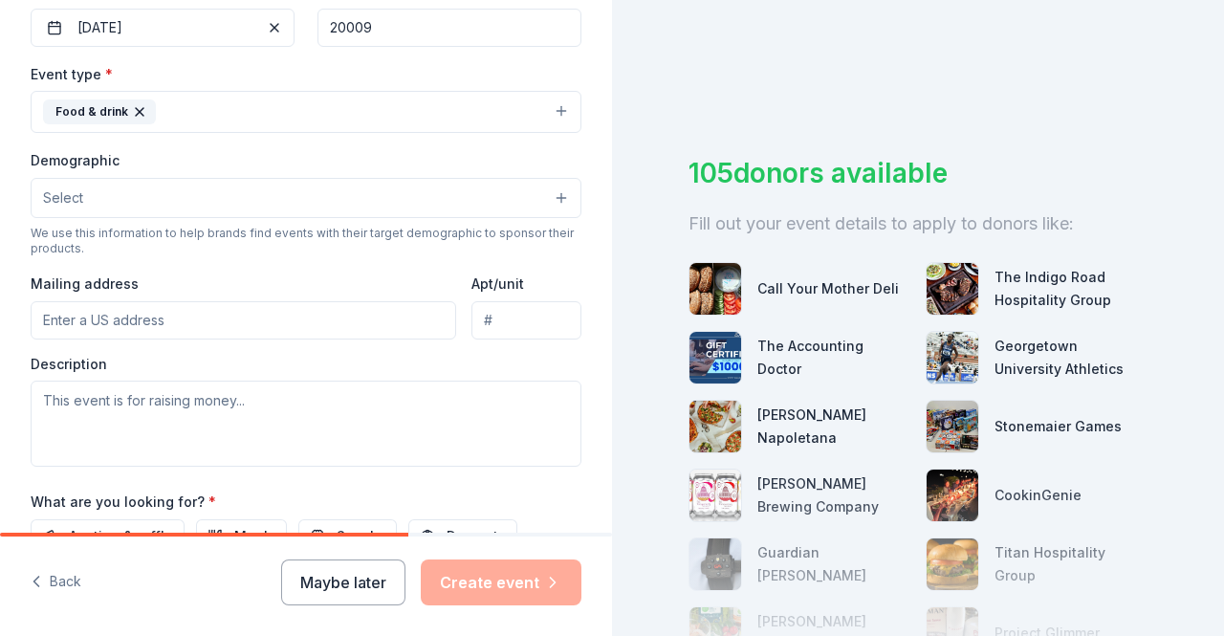
type input "Middle School and High School Youth Program Launch Session"
click at [233, 189] on button "Select" at bounding box center [306, 198] width 551 height 40
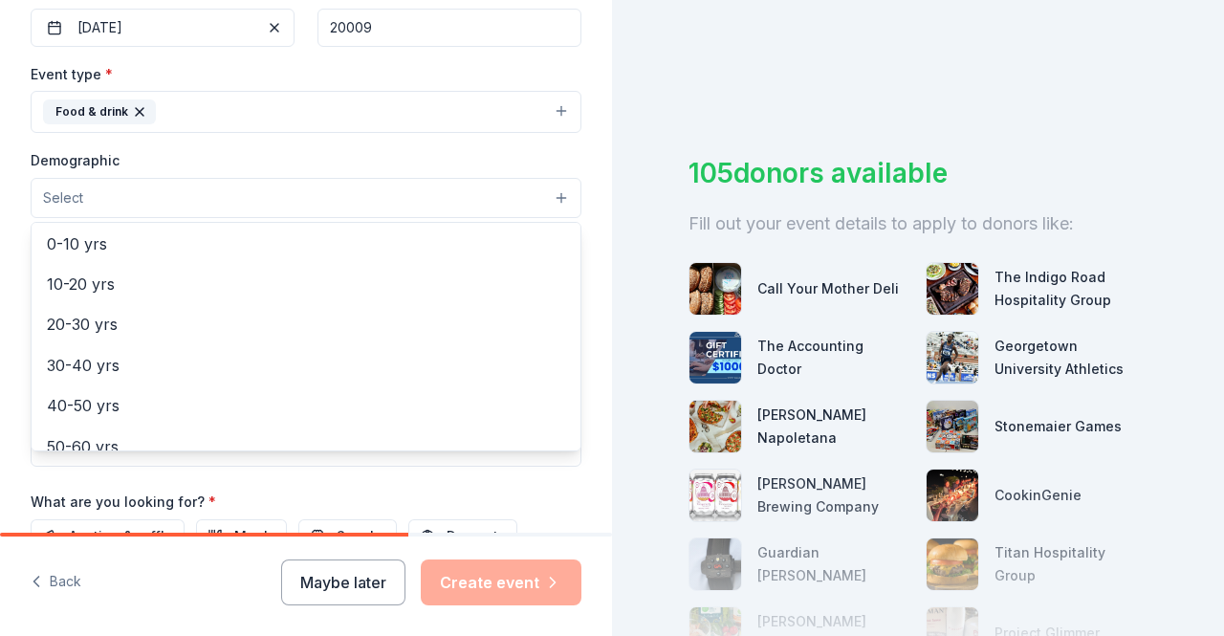
scroll to position [197, 0]
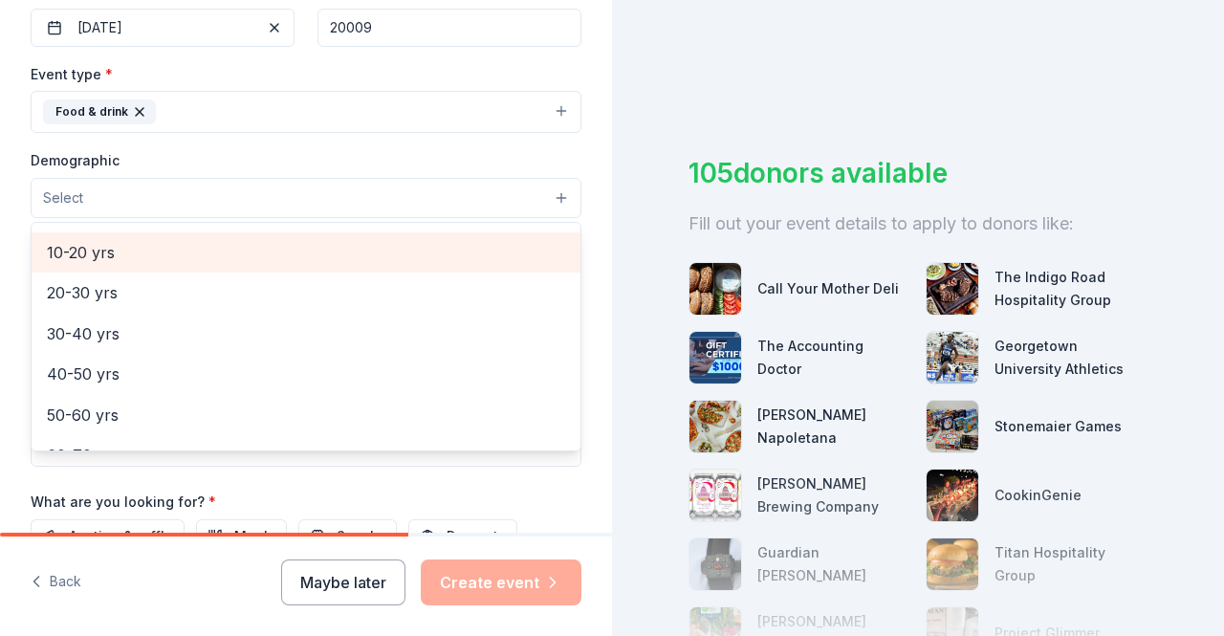
click at [206, 255] on span "10-20 yrs" at bounding box center [306, 252] width 518 height 25
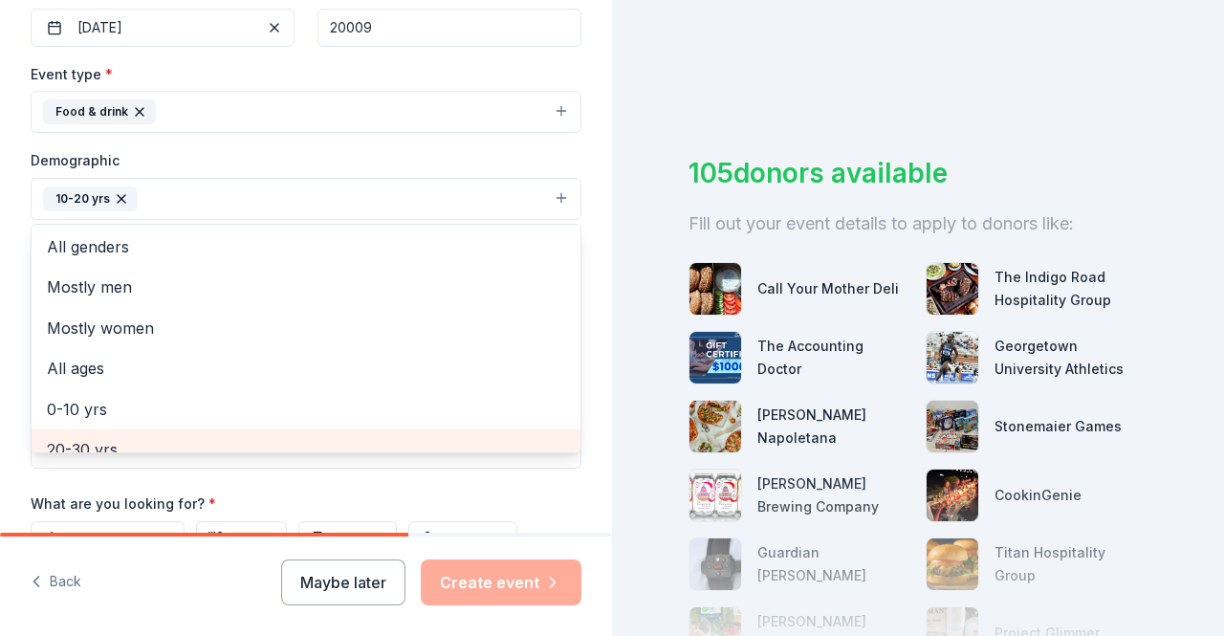
scroll to position [0, 0]
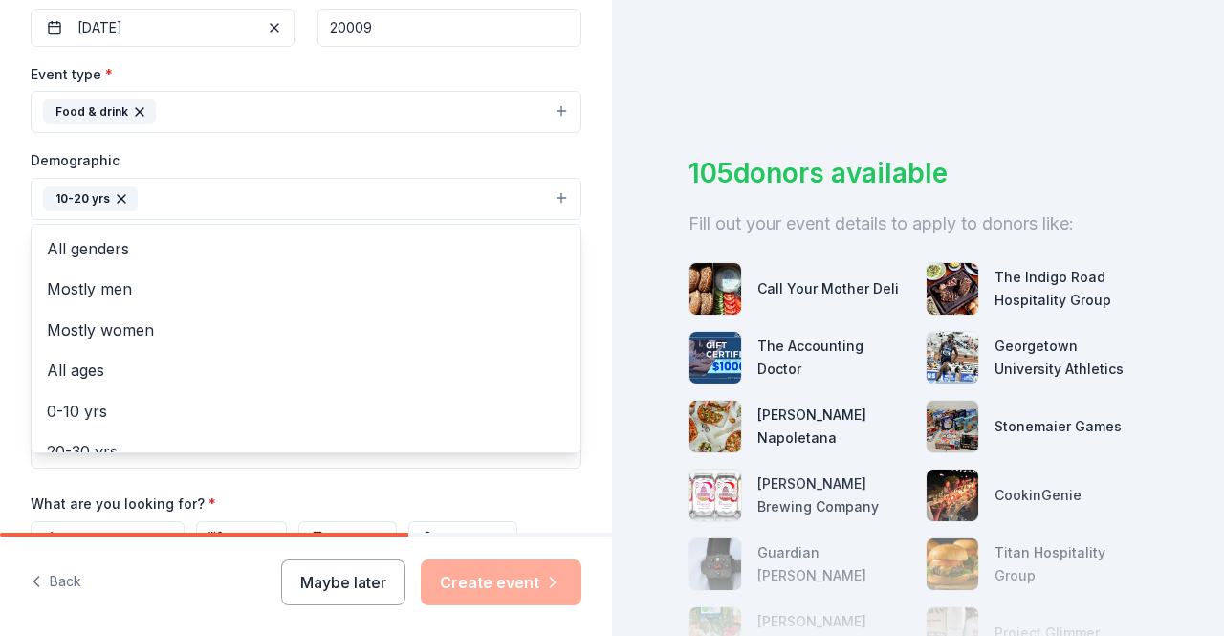
click at [0, 265] on div "Tell us about your event. We'll find in-kind donations you can apply for. Event…" at bounding box center [306, 154] width 612 height 1276
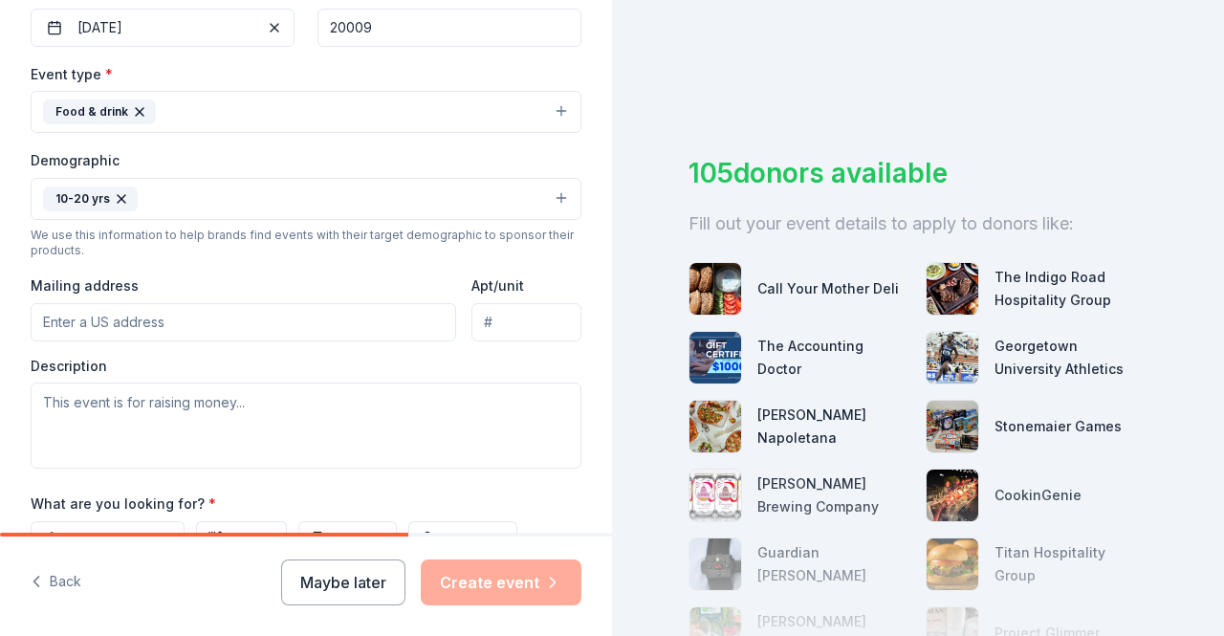
click at [259, 200] on button "10-20 yrs" at bounding box center [306, 199] width 551 height 42
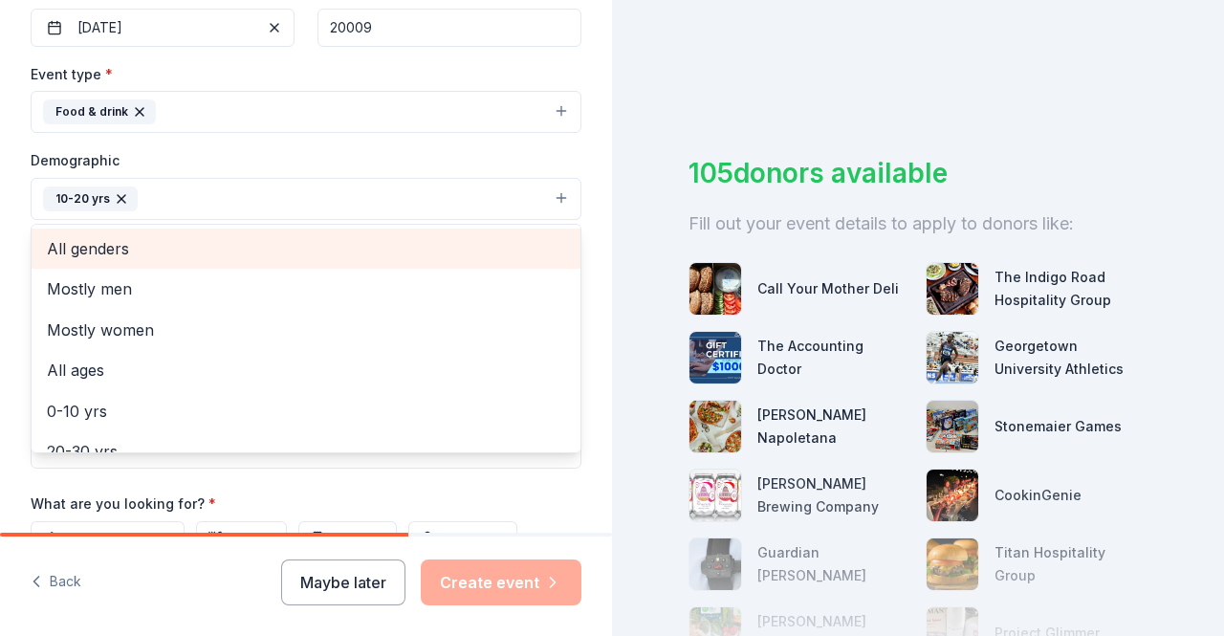
click at [212, 246] on span "All genders" at bounding box center [306, 248] width 518 height 25
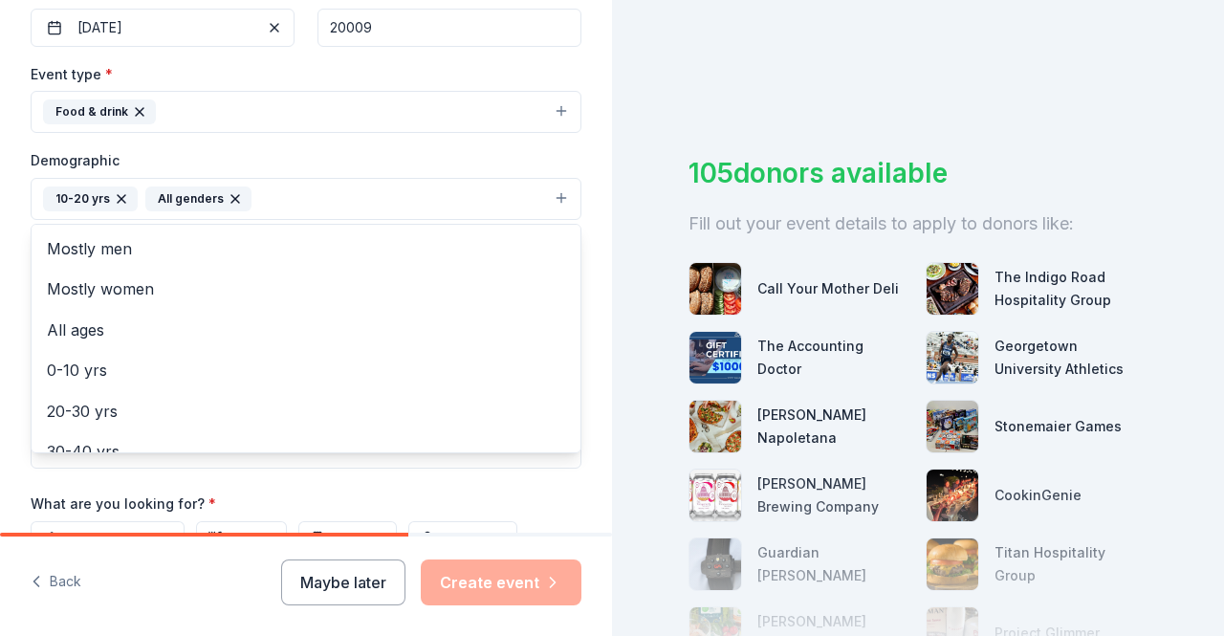
click at [573, 271] on div "Tell us about your event. We'll find in-kind donations you can apply for. Event…" at bounding box center [306, 154] width 612 height 1276
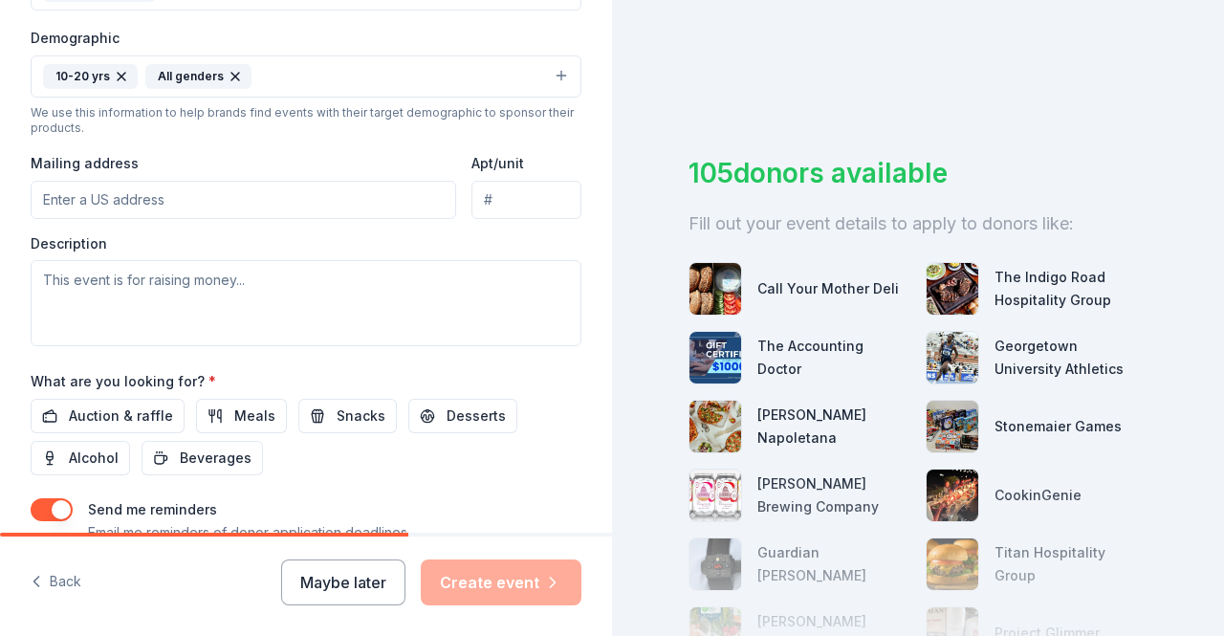
scroll to position [610, 0]
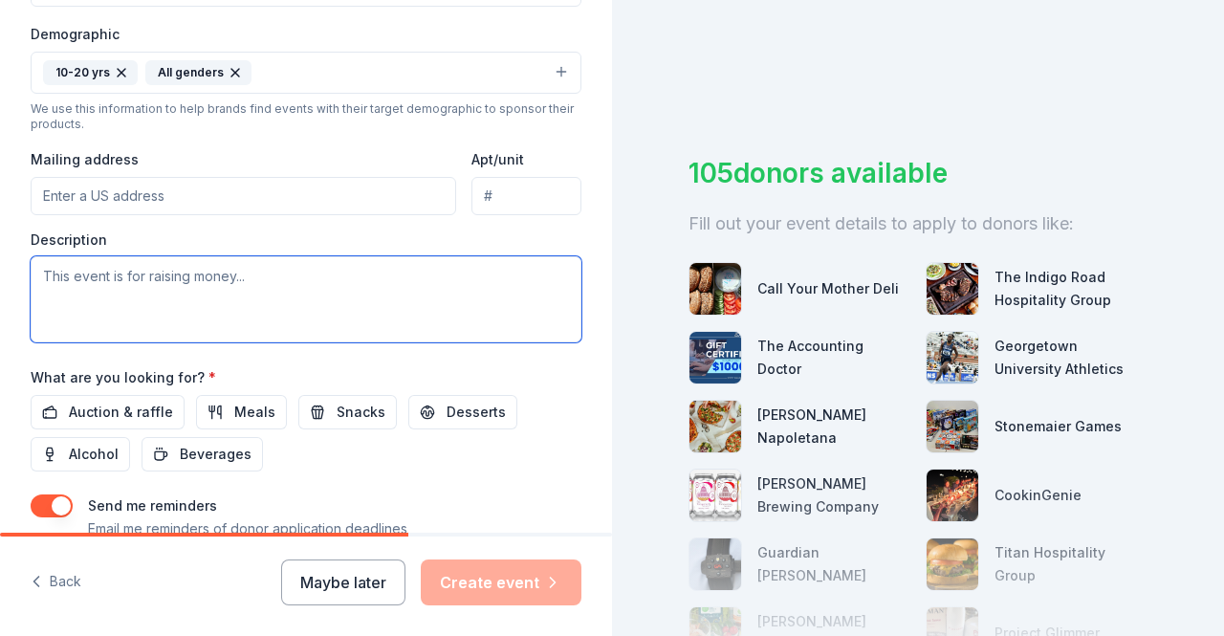
click at [249, 291] on textarea at bounding box center [306, 299] width 551 height 86
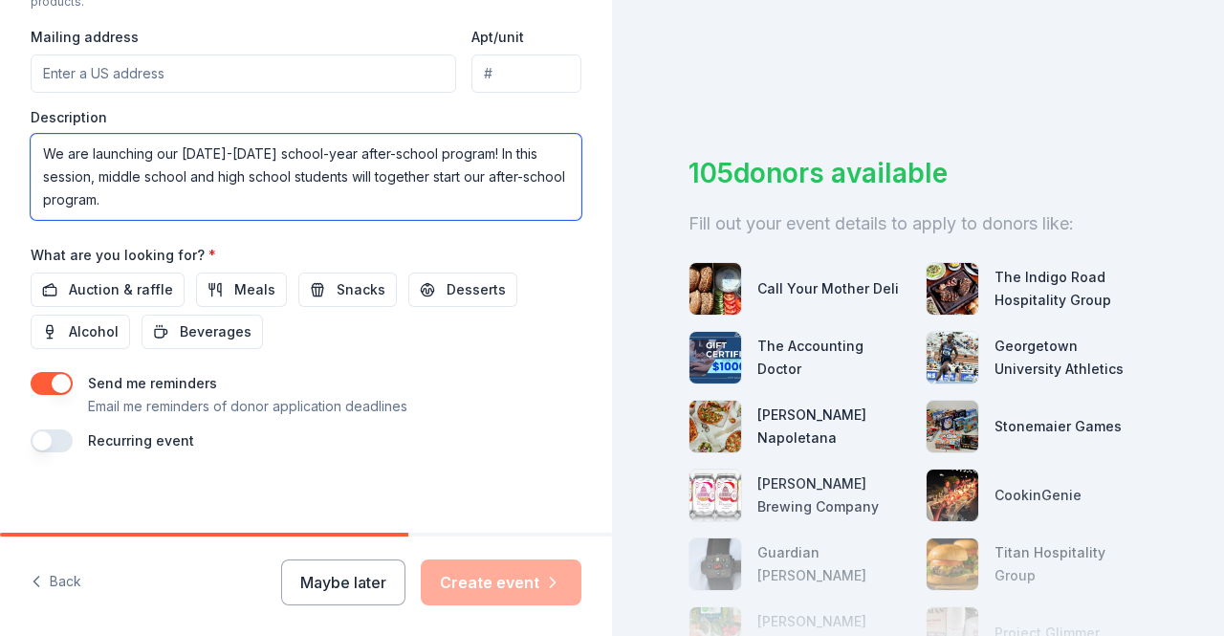
scroll to position [738, 0]
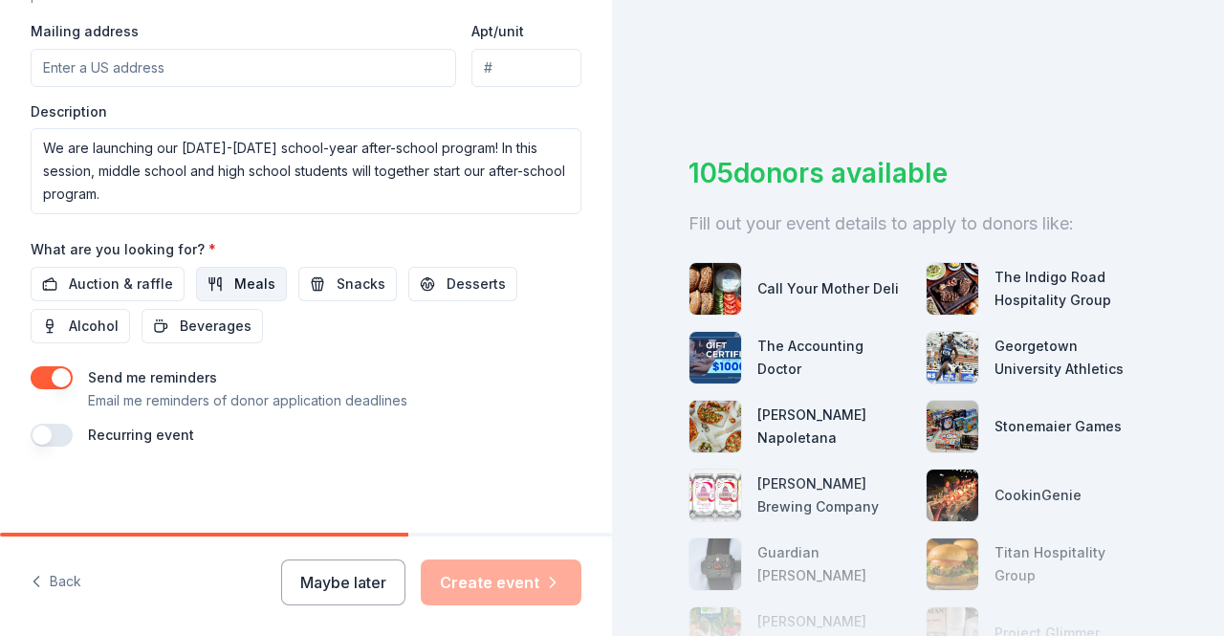
click at [235, 274] on span "Meals" at bounding box center [254, 283] width 41 height 23
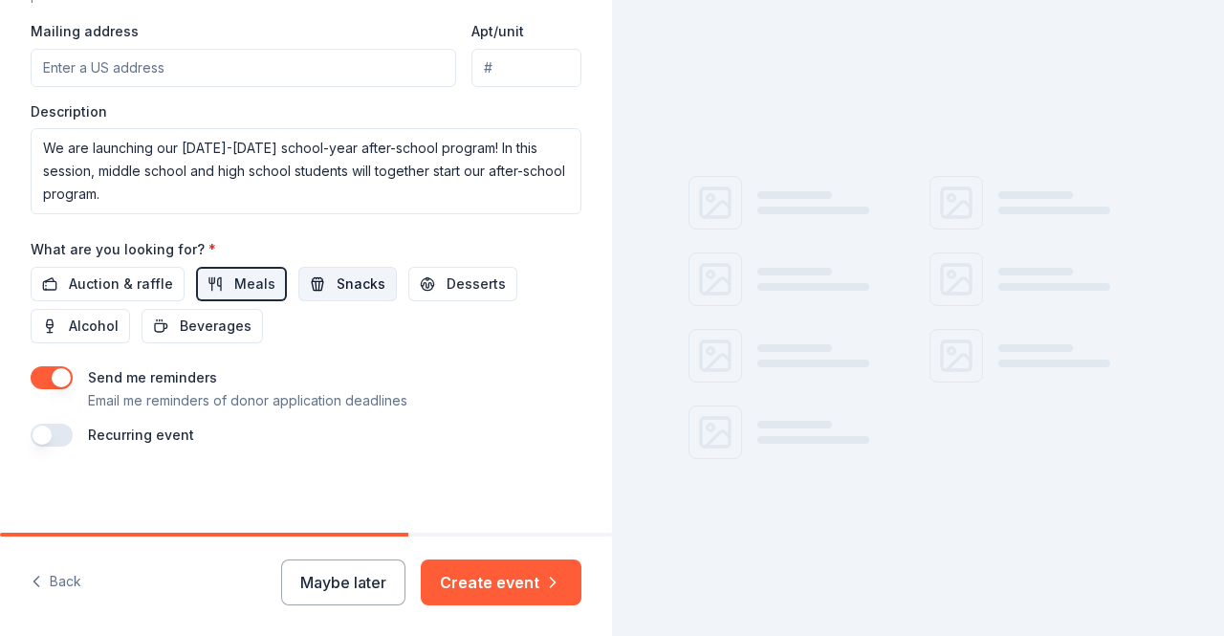
click at [364, 287] on span "Snacks" at bounding box center [361, 283] width 49 height 23
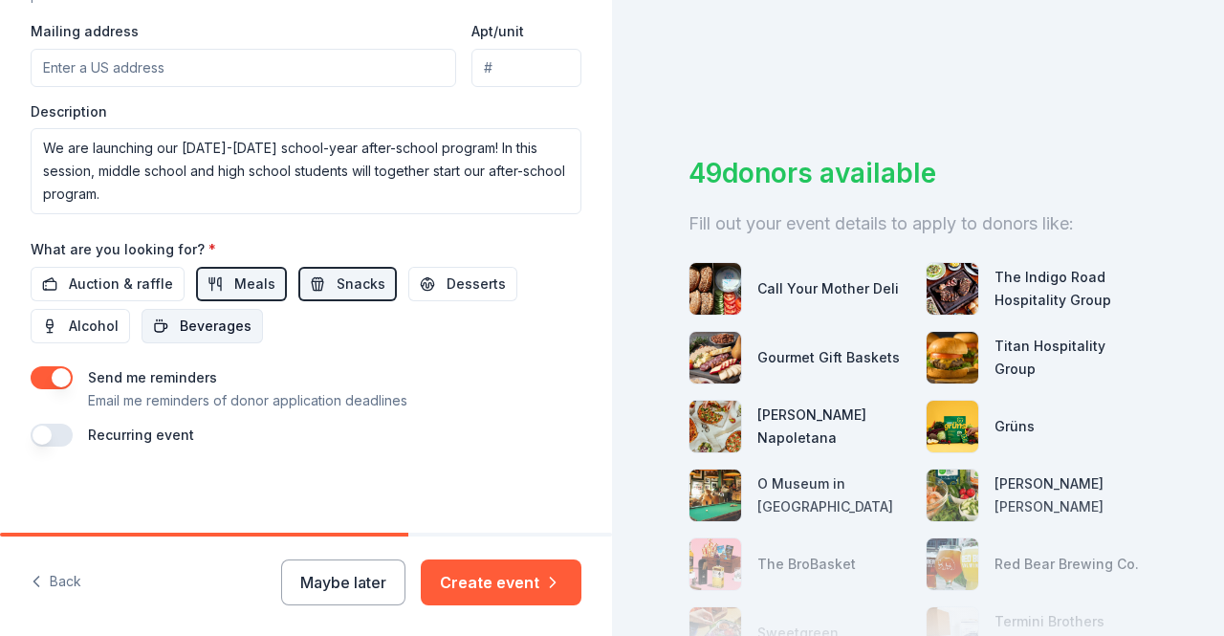
click at [229, 315] on span "Beverages" at bounding box center [216, 326] width 72 height 23
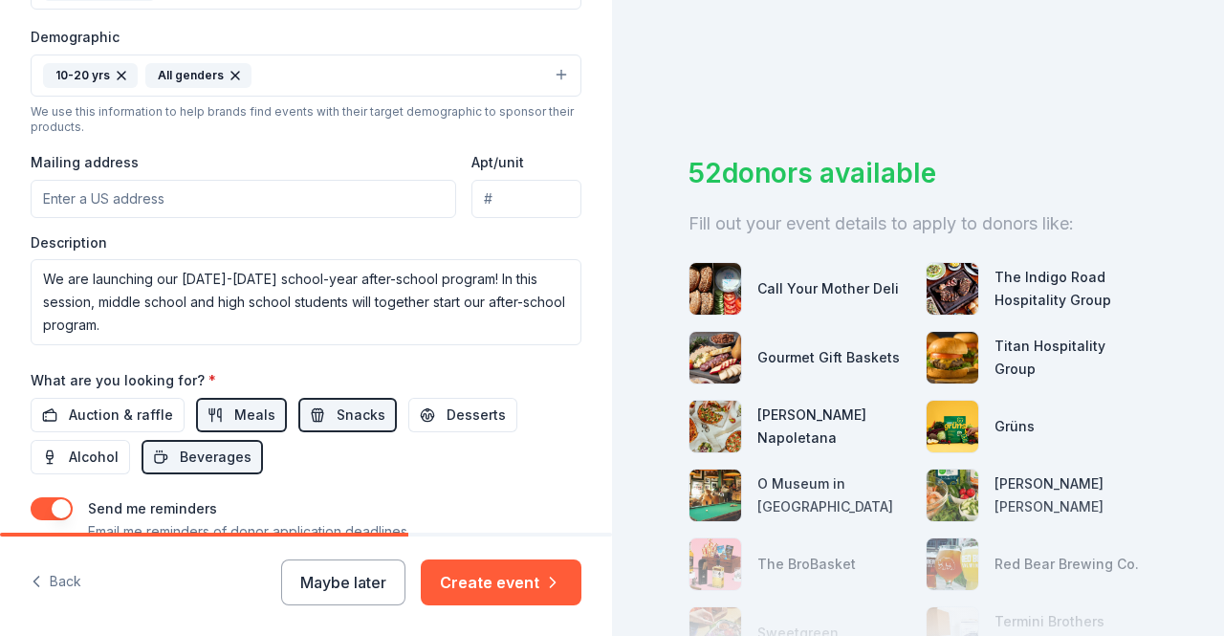
scroll to position [602, 0]
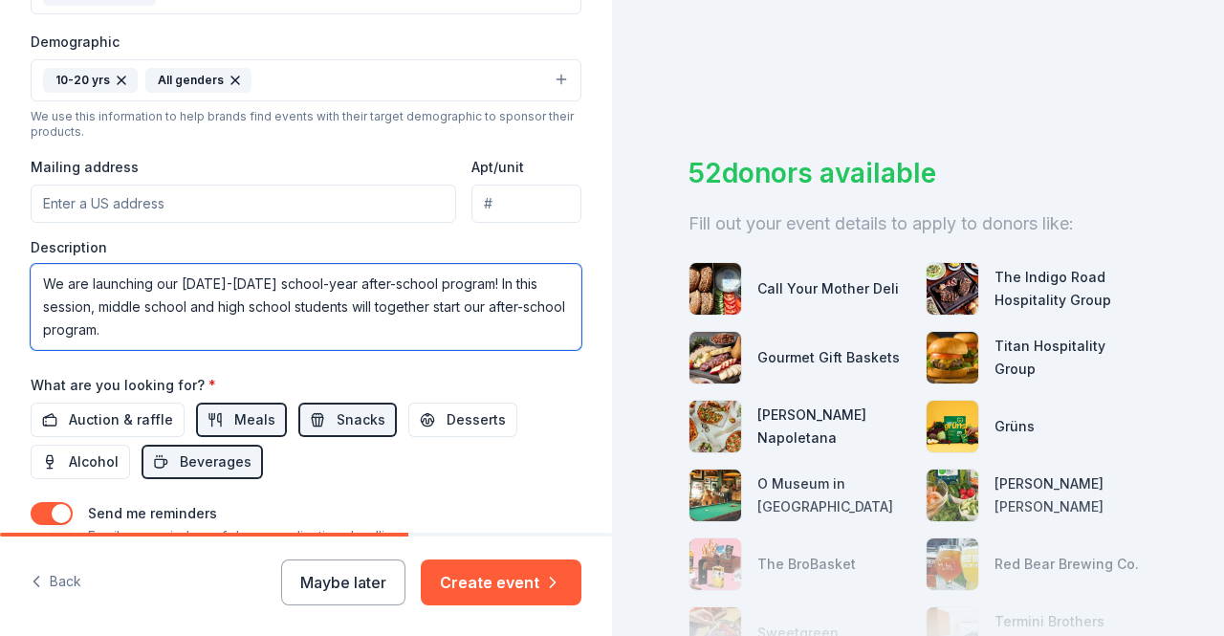
click at [467, 278] on textarea "We are launching our [DATE]-[DATE] school-year after-school program! In this se…" at bounding box center [306, 307] width 551 height 86
click at [398, 303] on textarea "We are launching our [DATE]-[DATE] school-year after-school program for middle …" at bounding box center [306, 307] width 551 height 86
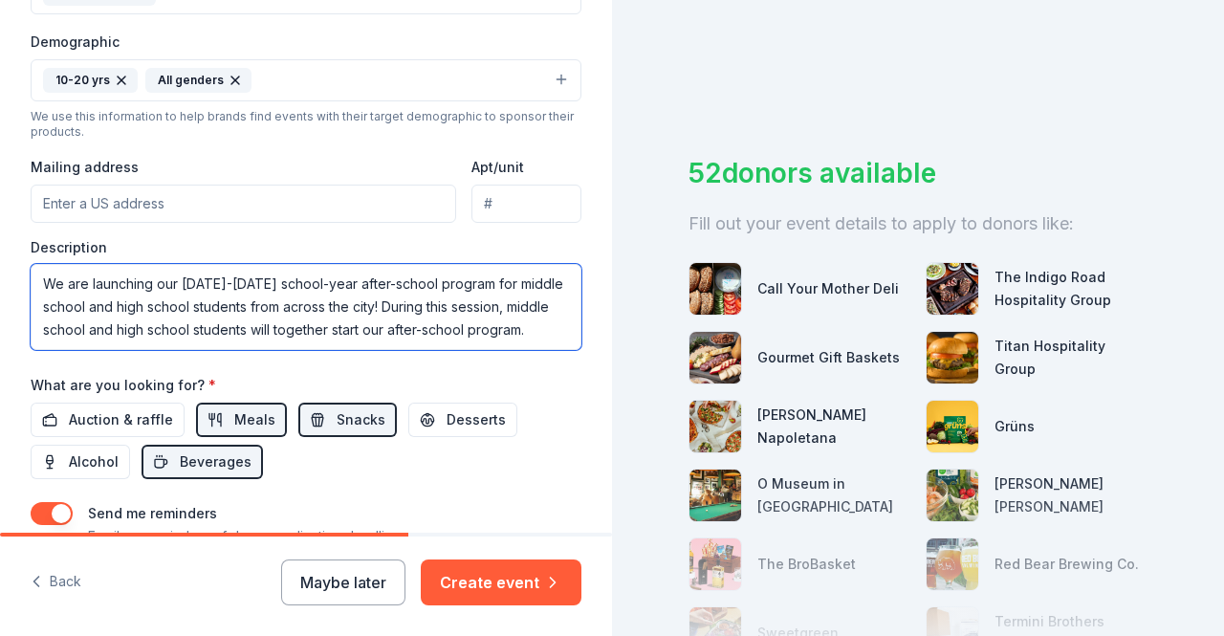
click at [502, 301] on textarea "We are launching our [DATE]-[DATE] school-year after-school program for middle …" at bounding box center [306, 307] width 551 height 86
drag, startPoint x: 192, startPoint y: 324, endPoint x: 38, endPoint y: 330, distance: 154.0
click at [38, 330] on textarea "We are launching our [DATE]-[DATE] school-year after-school program for middle …" at bounding box center [306, 307] width 551 height 86
click at [353, 328] on textarea "We are launching our [DATE]-[DATE] school-year after-school program for middle …" at bounding box center [306, 307] width 551 height 86
click at [459, 307] on textarea "We are launching our [DATE]-[DATE] school-year after-school program for middle …" at bounding box center [306, 307] width 551 height 86
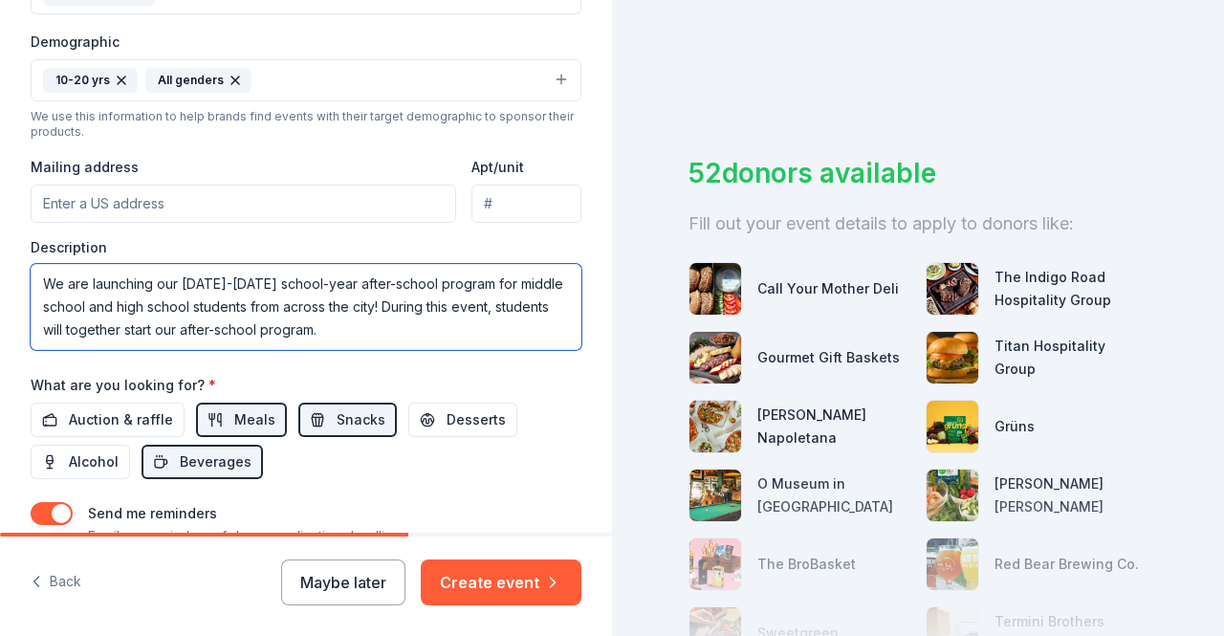
click at [317, 329] on textarea "We are launching our [DATE]-[DATE] school-year after-school program for middle …" at bounding box center [306, 307] width 551 height 86
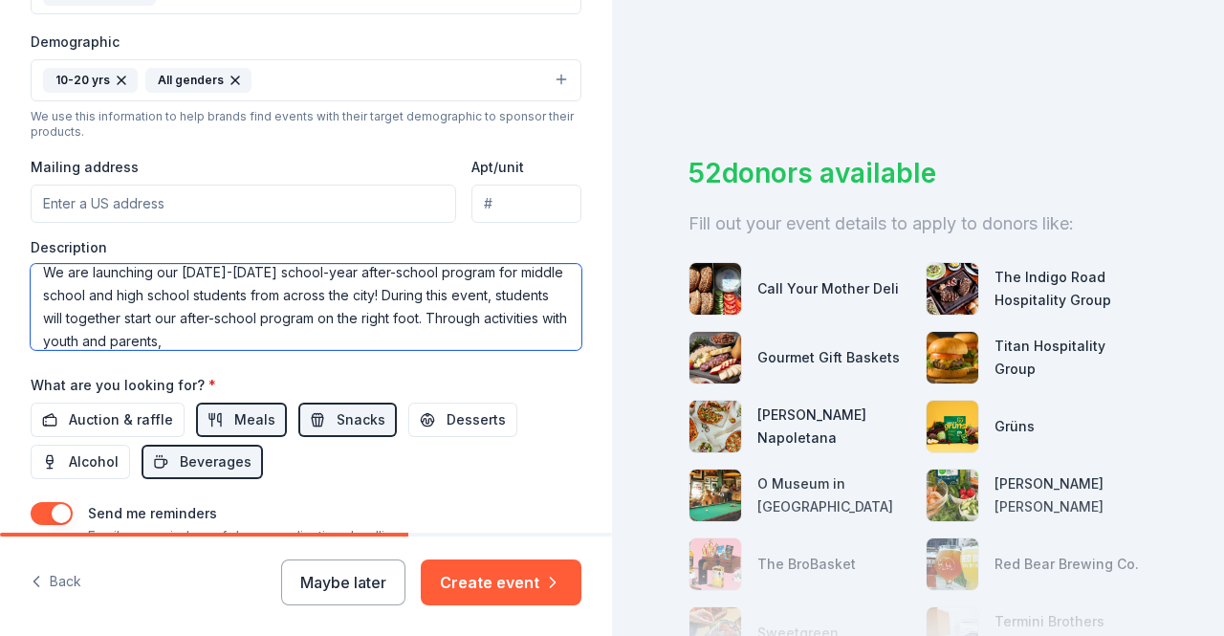
drag, startPoint x: 42, startPoint y: 313, endPoint x: 480, endPoint y: 307, distance: 437.9
click at [480, 307] on textarea "We are launching our [DATE]-[DATE] school-year after-school program for middle …" at bounding box center [306, 307] width 551 height 86
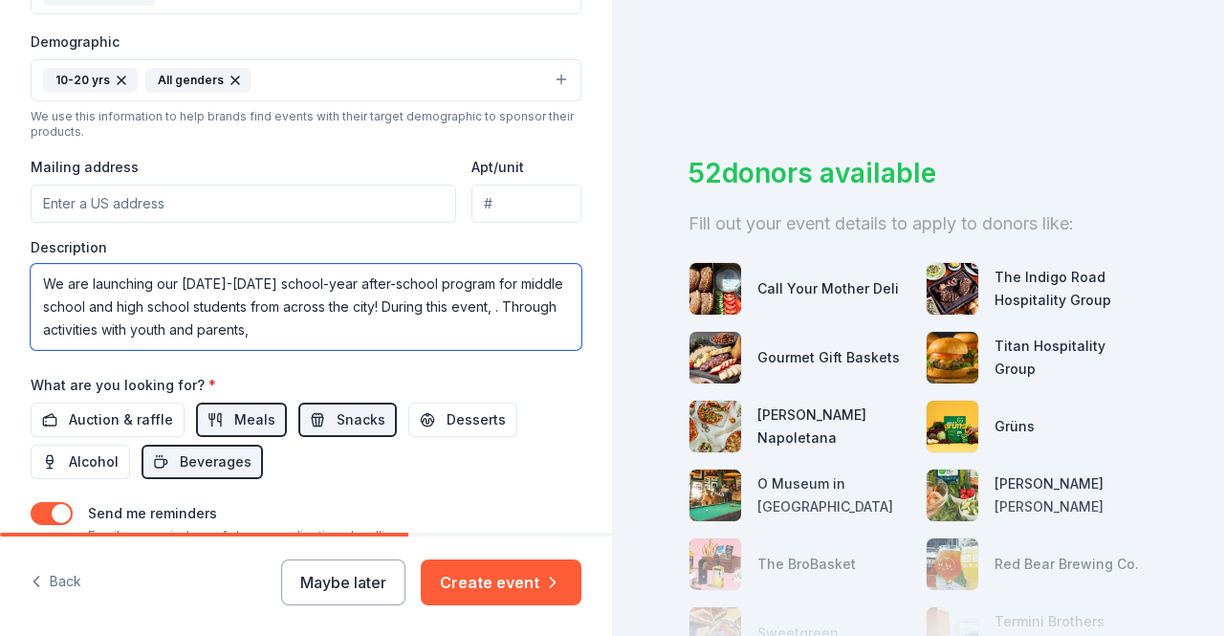
scroll to position [0, 0]
click at [435, 336] on textarea "We are launching our [DATE]-[DATE] school-year after-school program for middle …" at bounding box center [306, 307] width 551 height 86
paste textarea "students will together start our after-school program on the right foot"
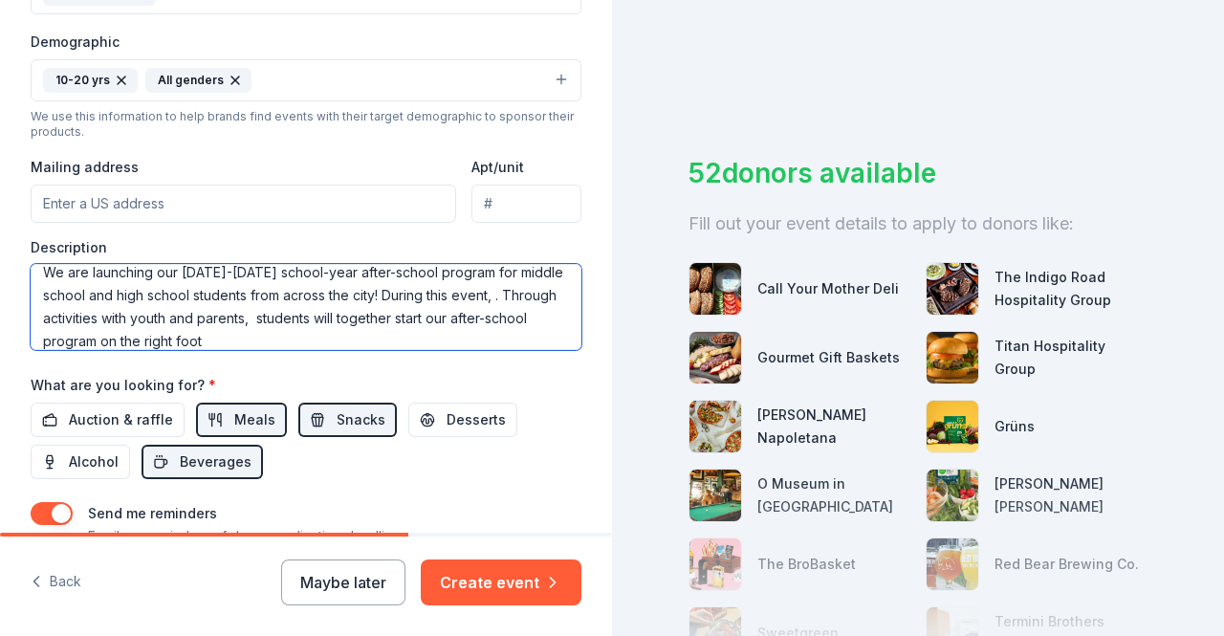
click at [316, 319] on textarea "We are launching our [DATE]-[DATE] school-year after-school program for middle …" at bounding box center [306, 307] width 551 height 86
drag, startPoint x: 520, startPoint y: 293, endPoint x: 396, endPoint y: 295, distance: 124.3
click at [396, 295] on textarea "We are launching our [DATE]-[DATE] school-year after-school program for middle …" at bounding box center [306, 307] width 551 height 86
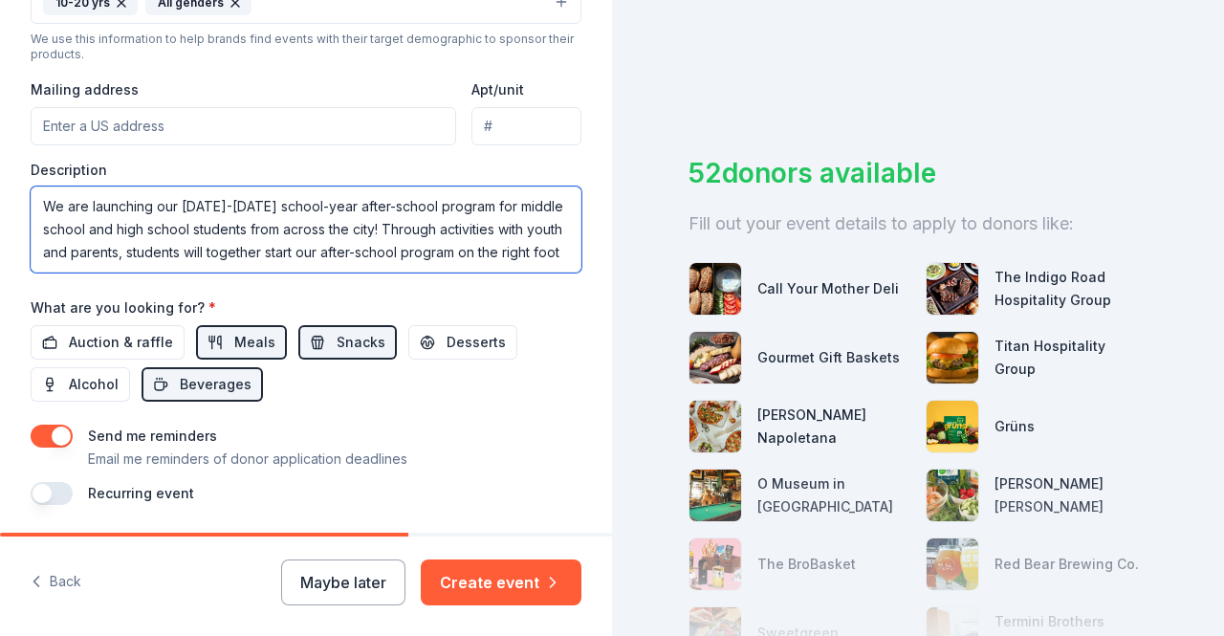
scroll to position [683, 0]
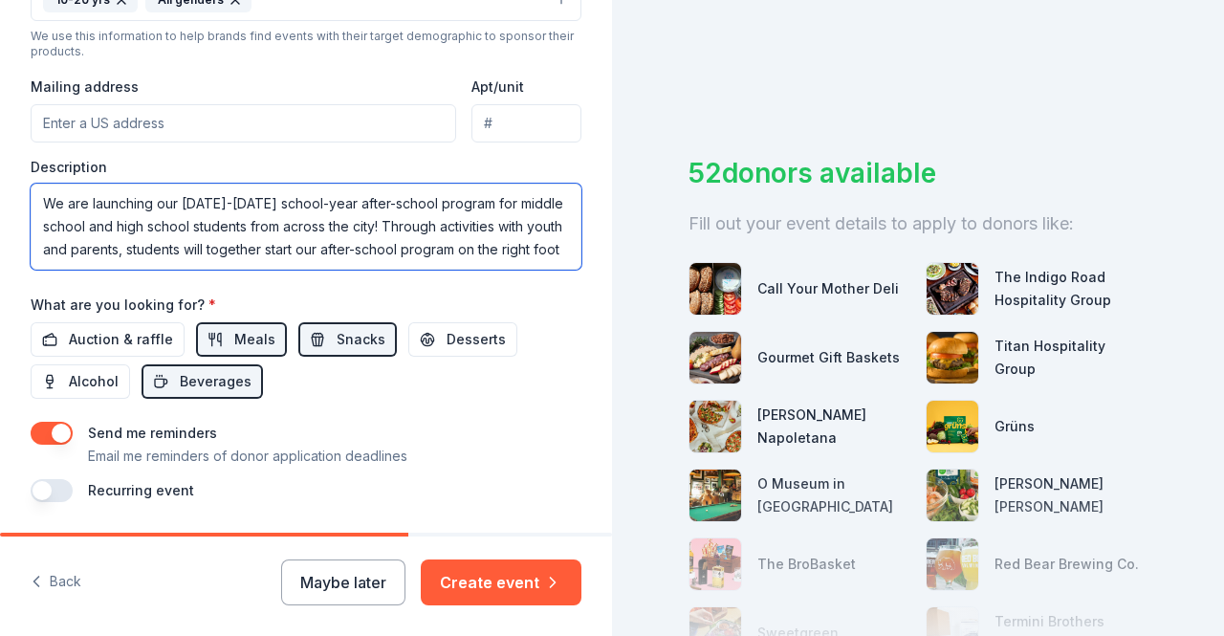
type textarea "We are launching our [DATE]-[DATE] school-year after-school program for middle …"
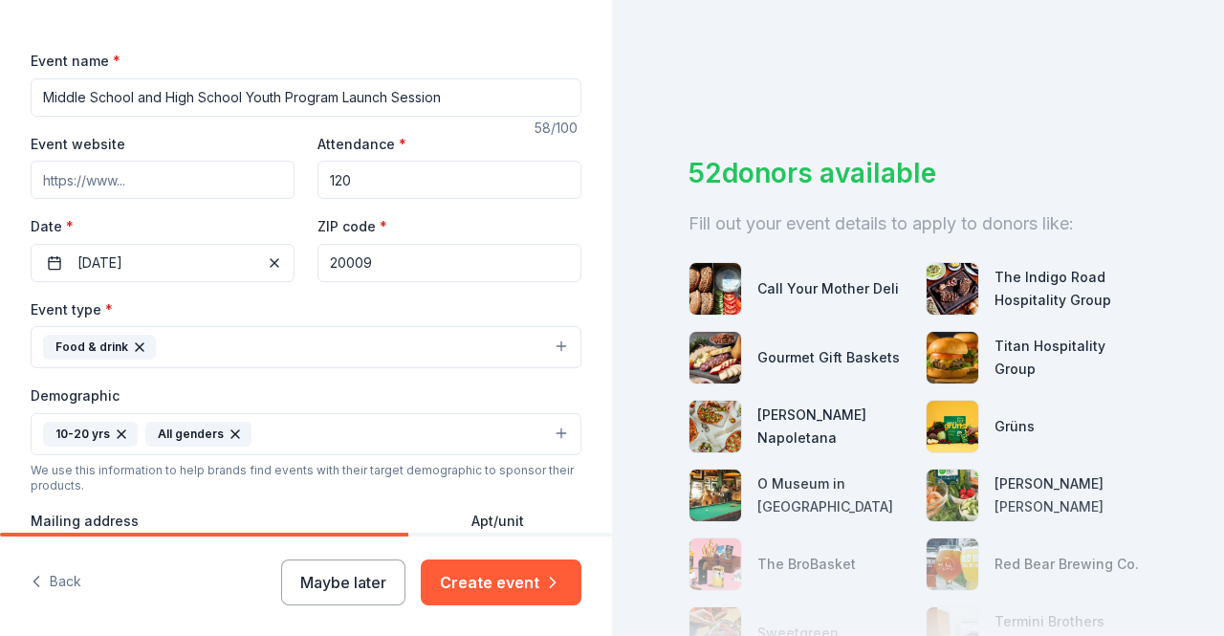
scroll to position [242, 0]
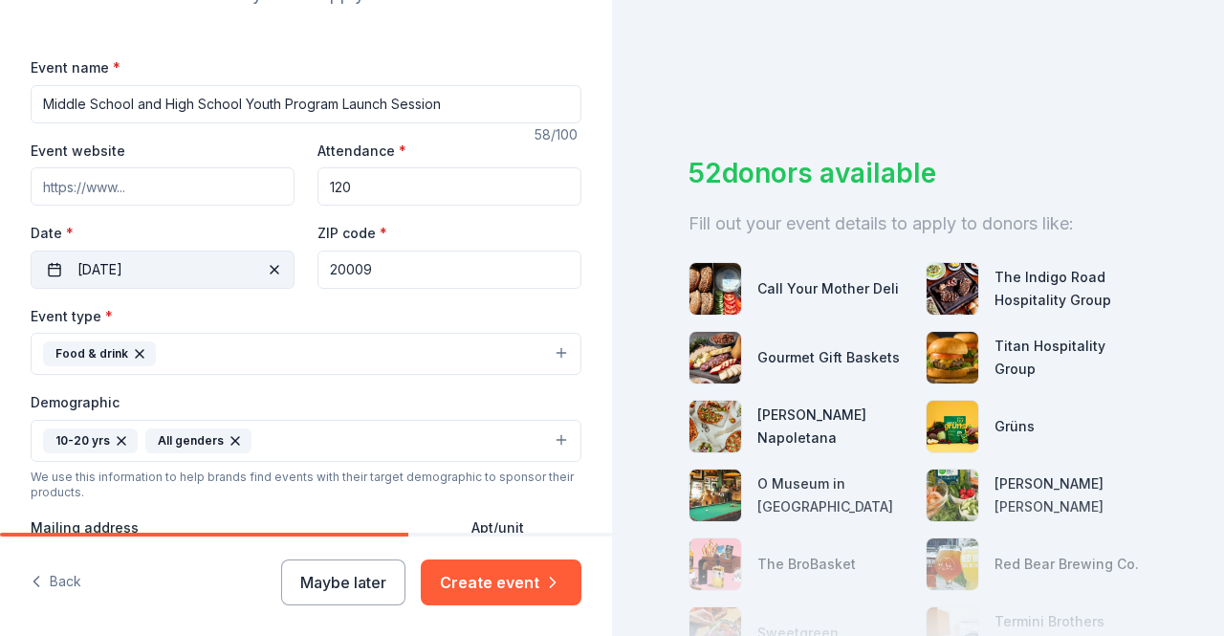
click at [166, 255] on button "[DATE]" at bounding box center [163, 269] width 264 height 38
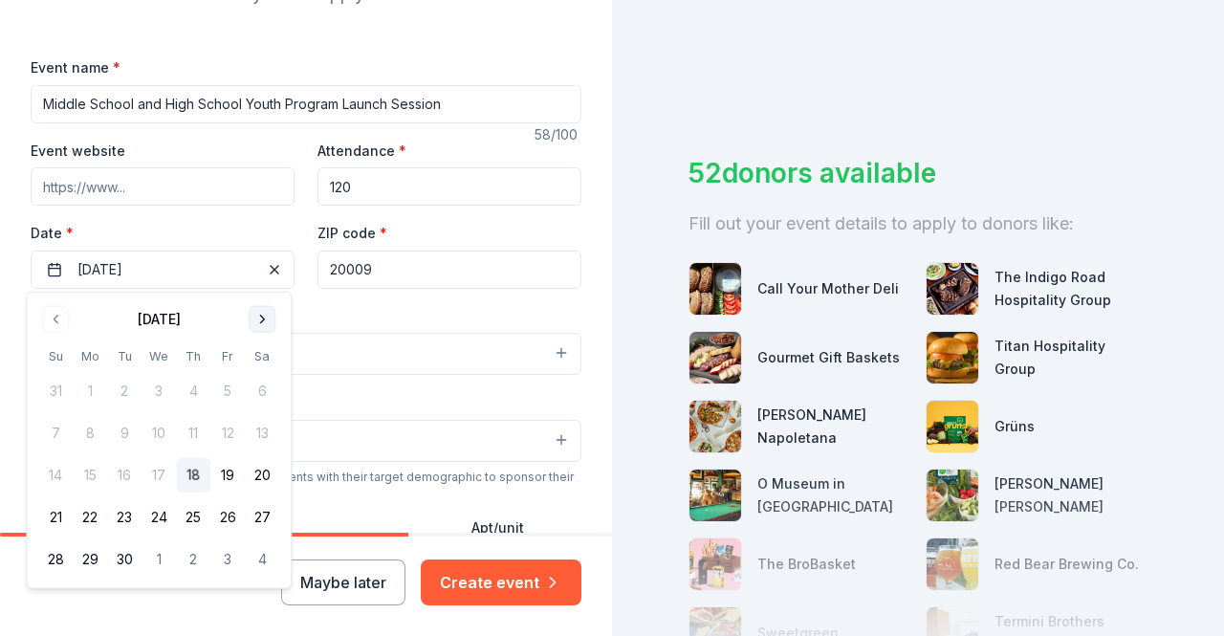
click at [257, 311] on button "Go to next month" at bounding box center [262, 319] width 27 height 27
click at [202, 440] on button "9" at bounding box center [193, 433] width 34 height 34
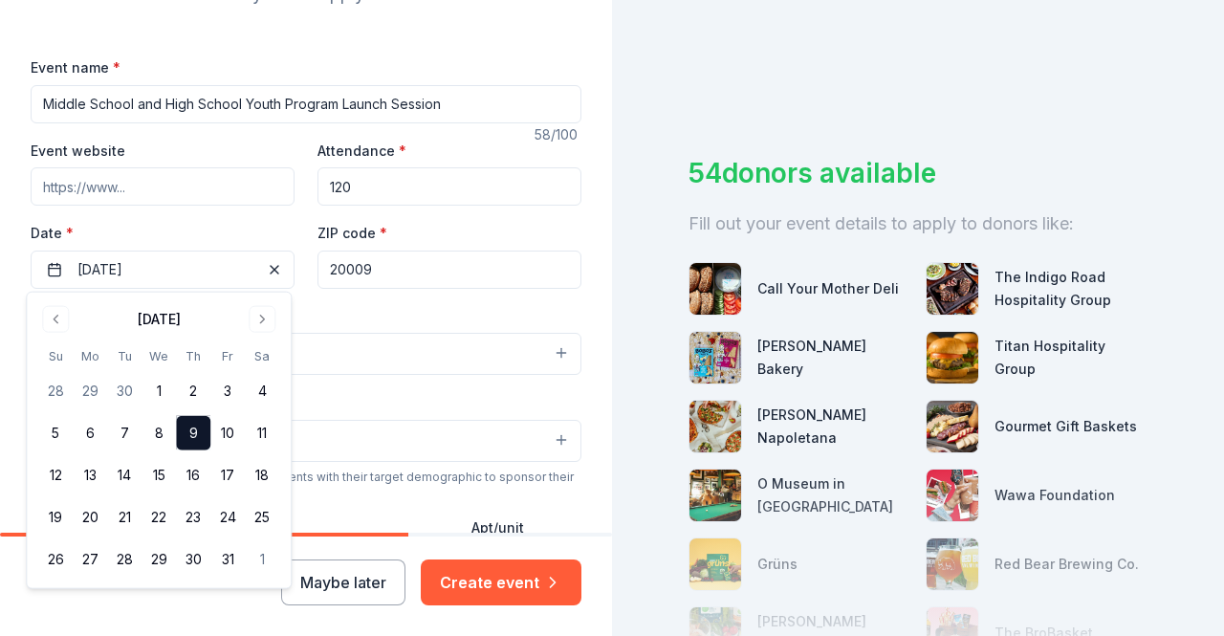
click at [571, 305] on div "Tell us about your event. We'll find in-kind donations you can apply for. Event…" at bounding box center [306, 396] width 612 height 1276
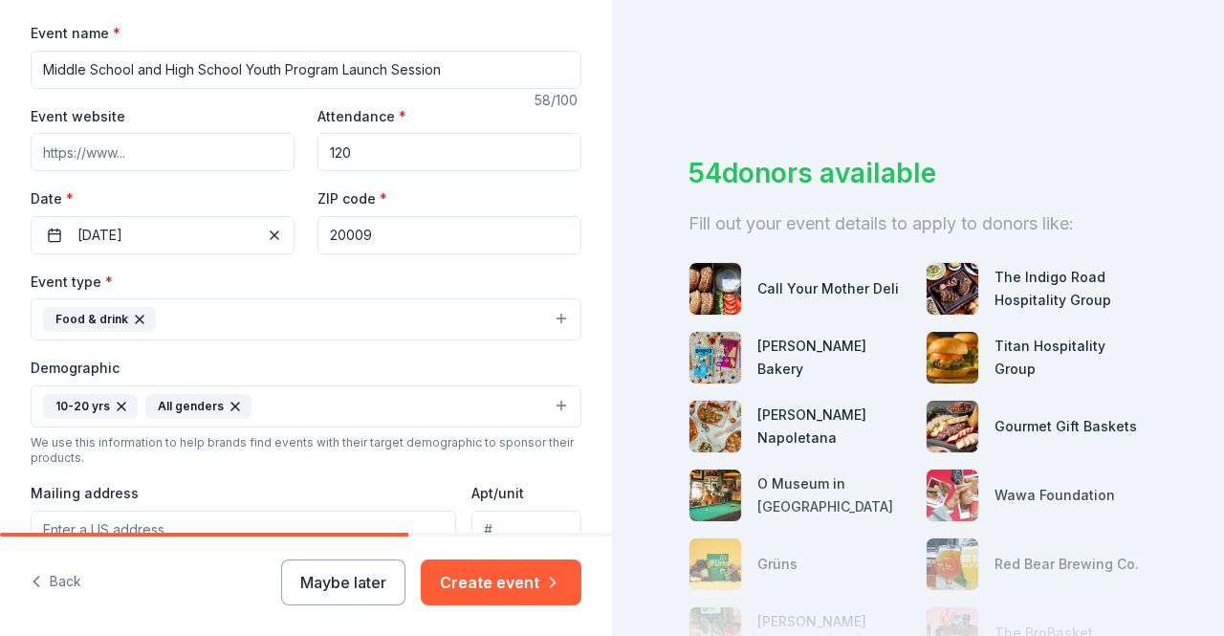
scroll to position [277, 0]
click at [193, 227] on button "[DATE]" at bounding box center [163, 234] width 264 height 38
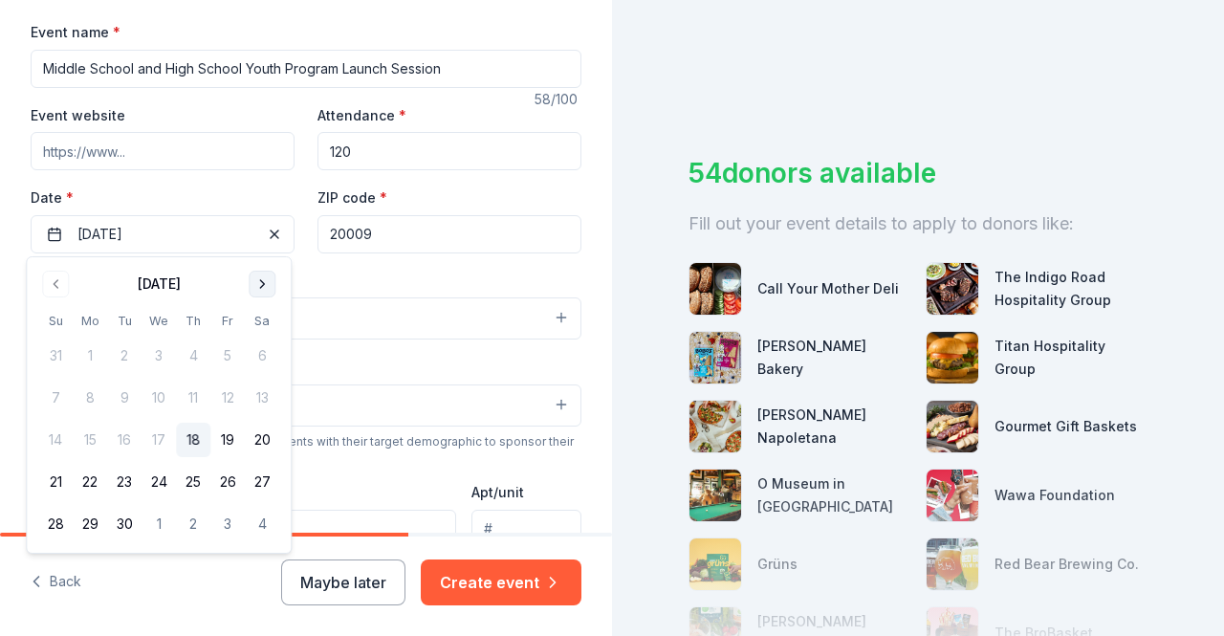
click at [267, 286] on button "Go to next month" at bounding box center [262, 284] width 27 height 27
click at [93, 392] on button "6" at bounding box center [90, 397] width 34 height 34
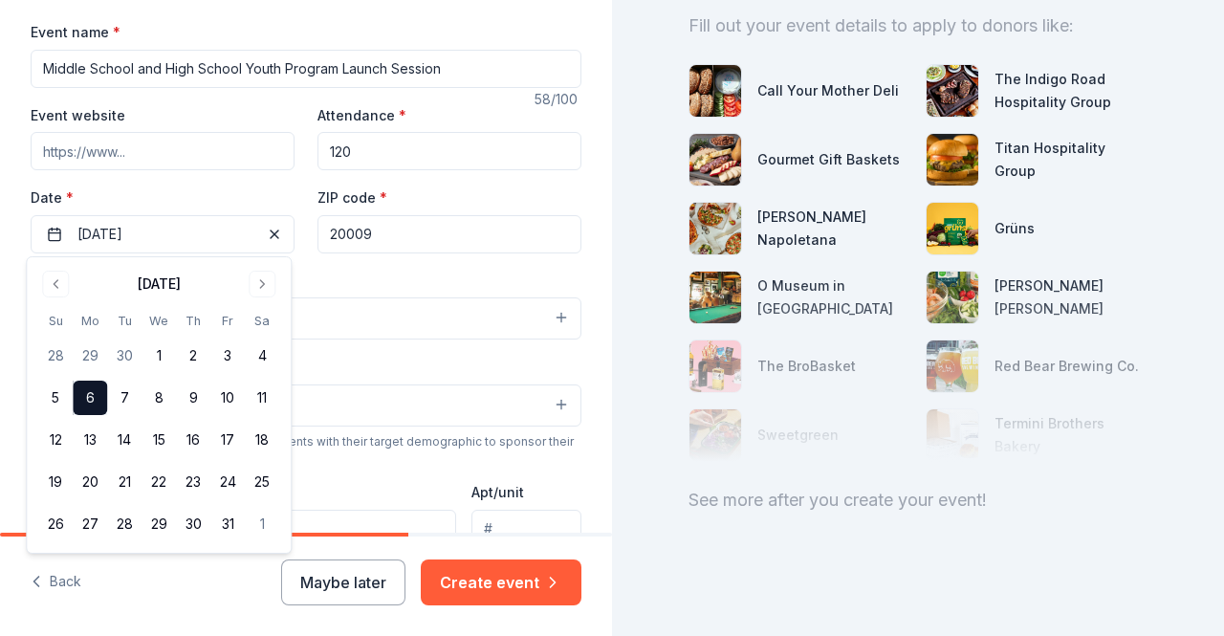
scroll to position [214, 0]
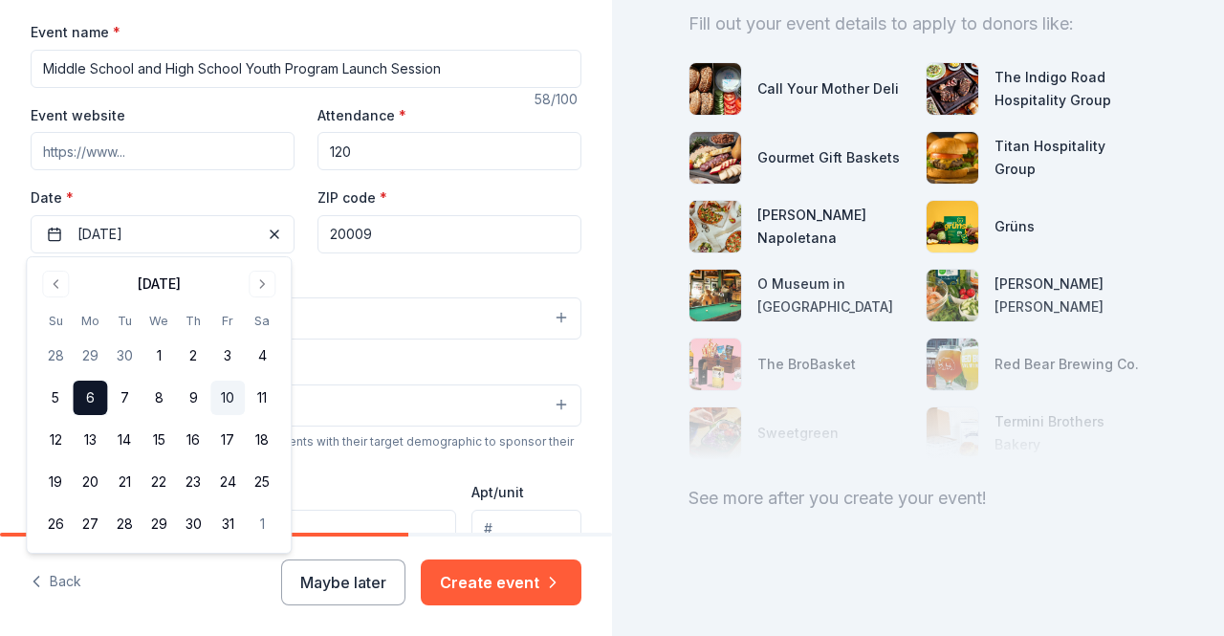
click at [229, 392] on button "10" at bounding box center [227, 397] width 34 height 34
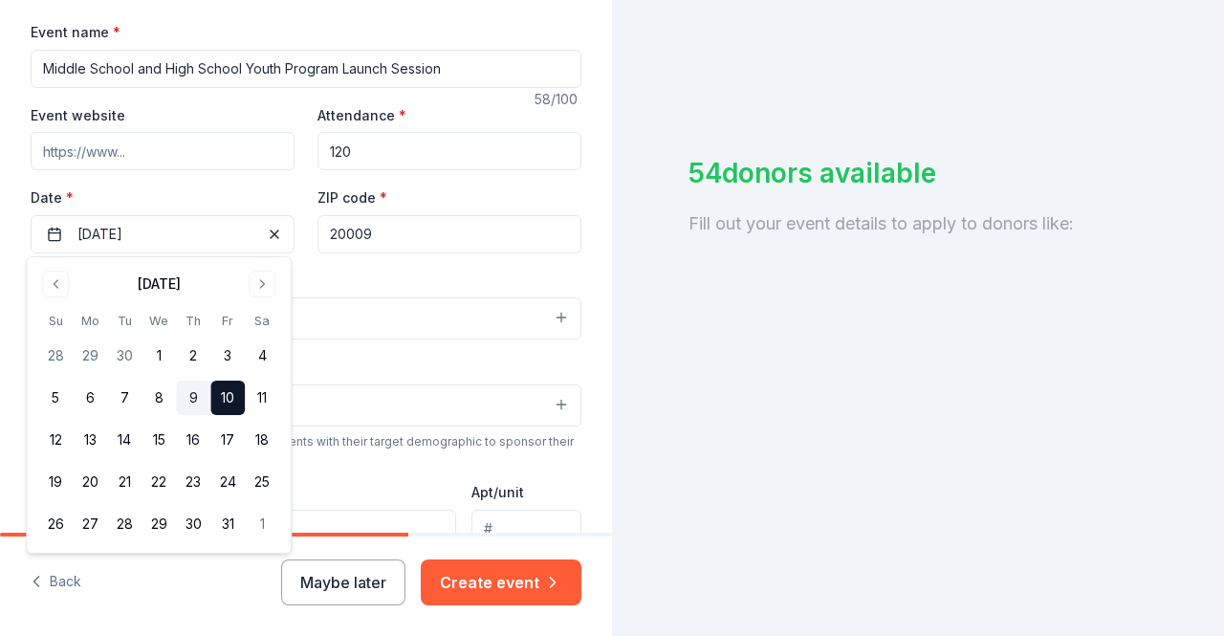
click at [199, 392] on button "9" at bounding box center [193, 397] width 34 height 34
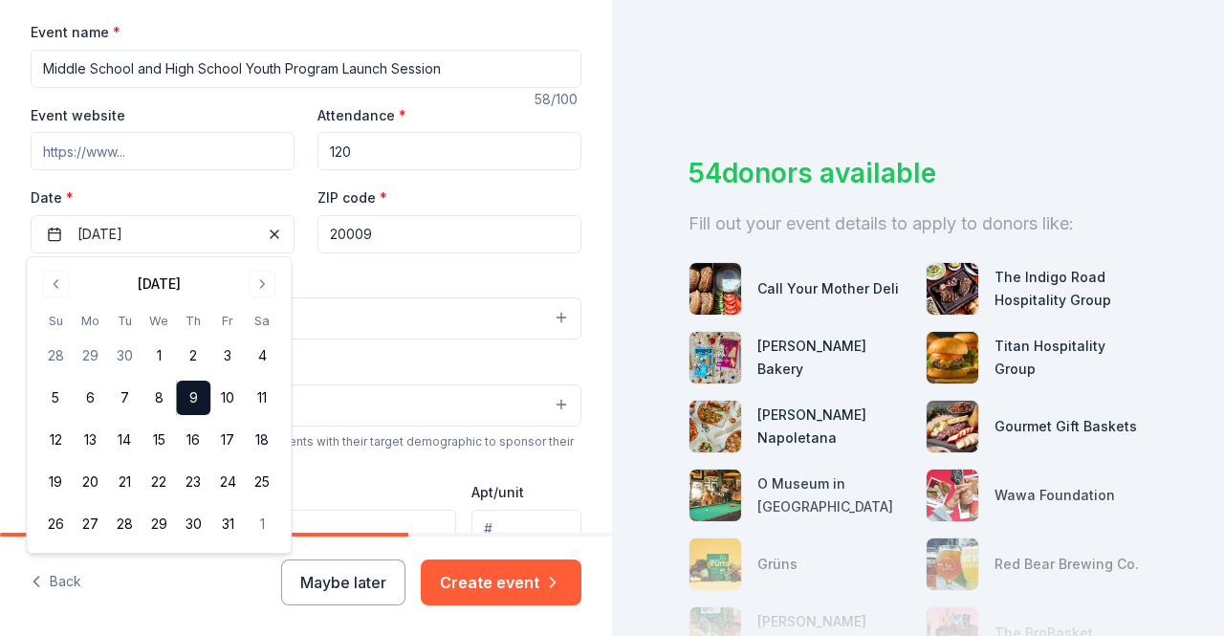
click at [581, 359] on div "Tell us about your event. We'll find in-kind donations you can apply for. Event…" at bounding box center [306, 361] width 612 height 1276
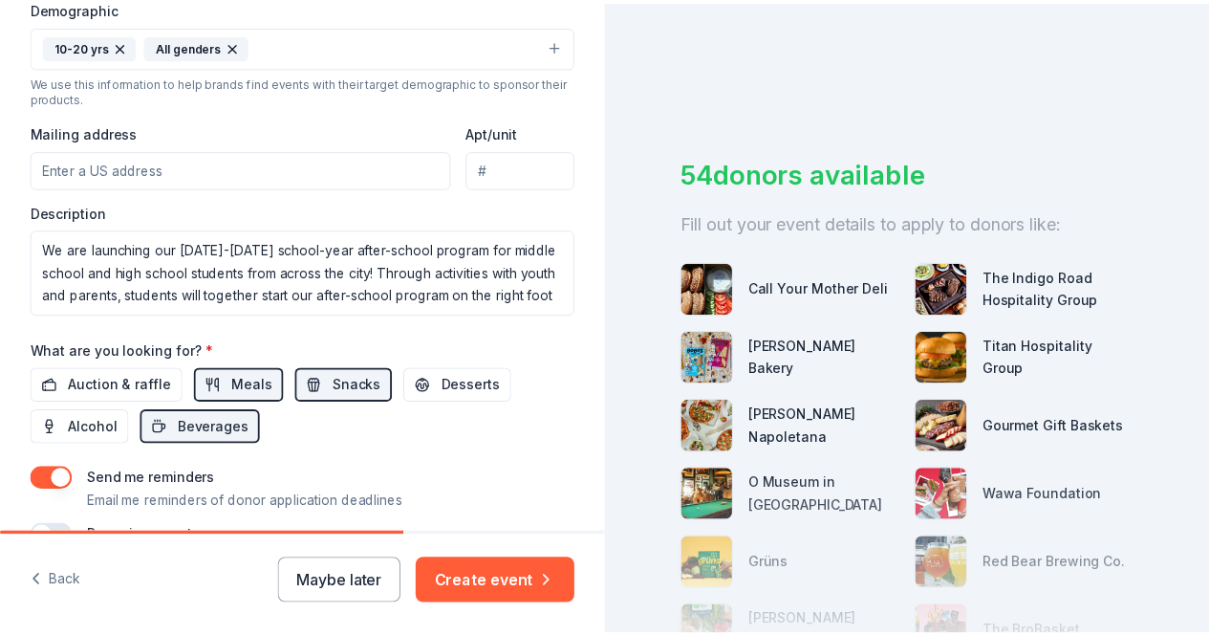
scroll to position [738, 0]
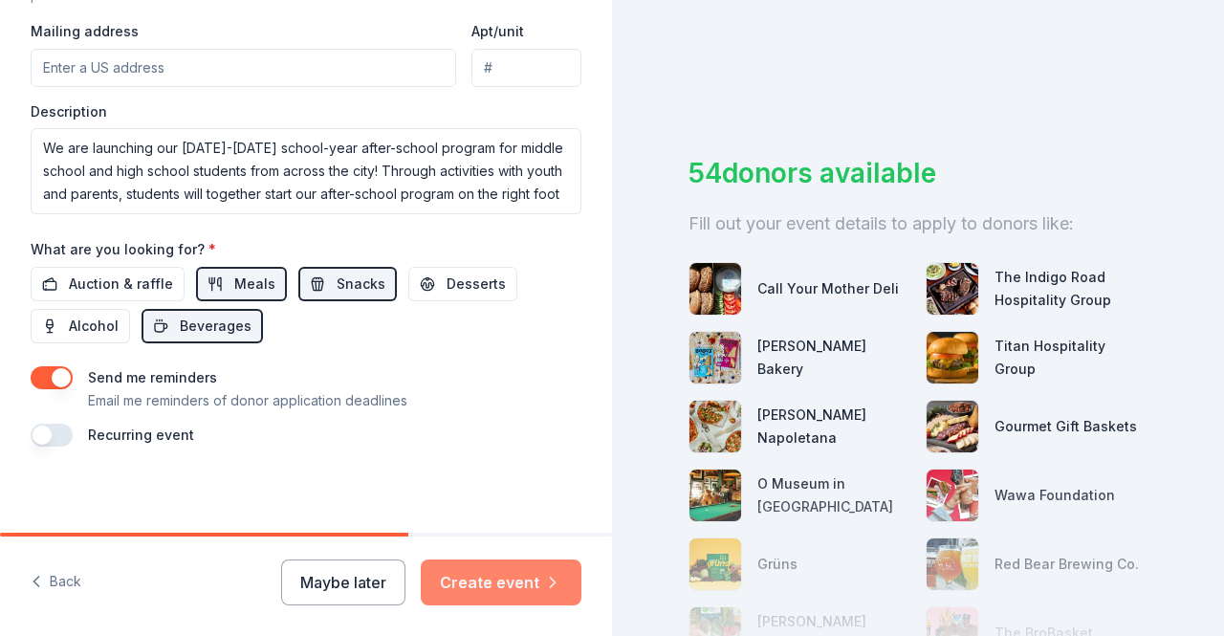
click at [497, 582] on button "Create event" at bounding box center [501, 582] width 161 height 46
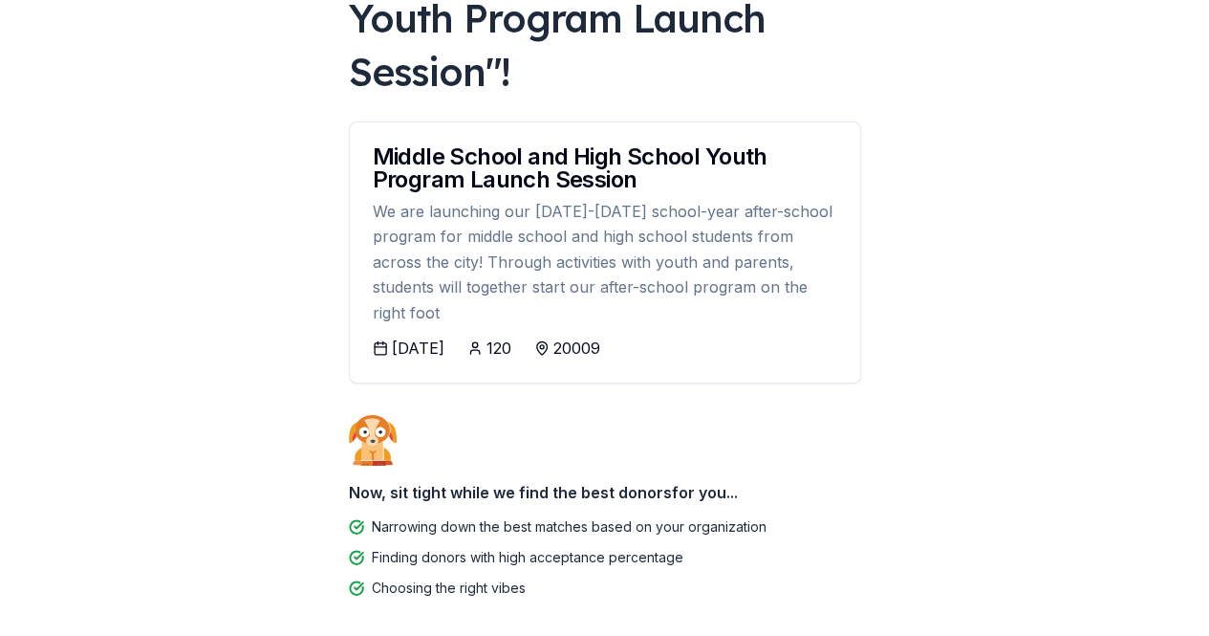
scroll to position [326, 0]
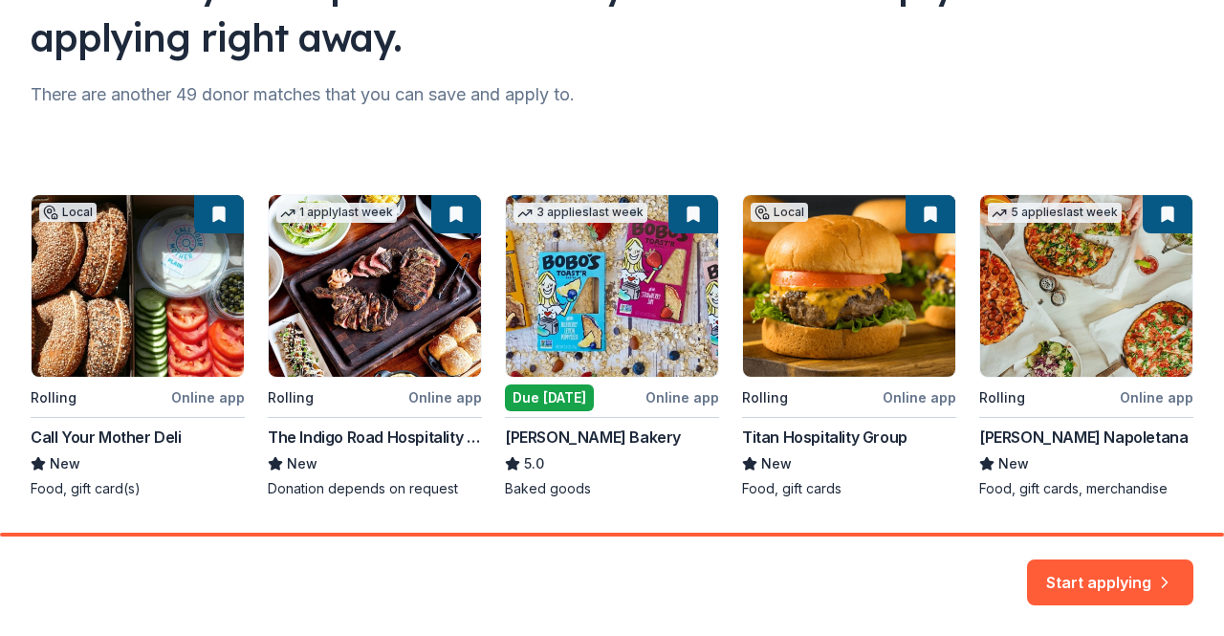
scroll to position [251, 0]
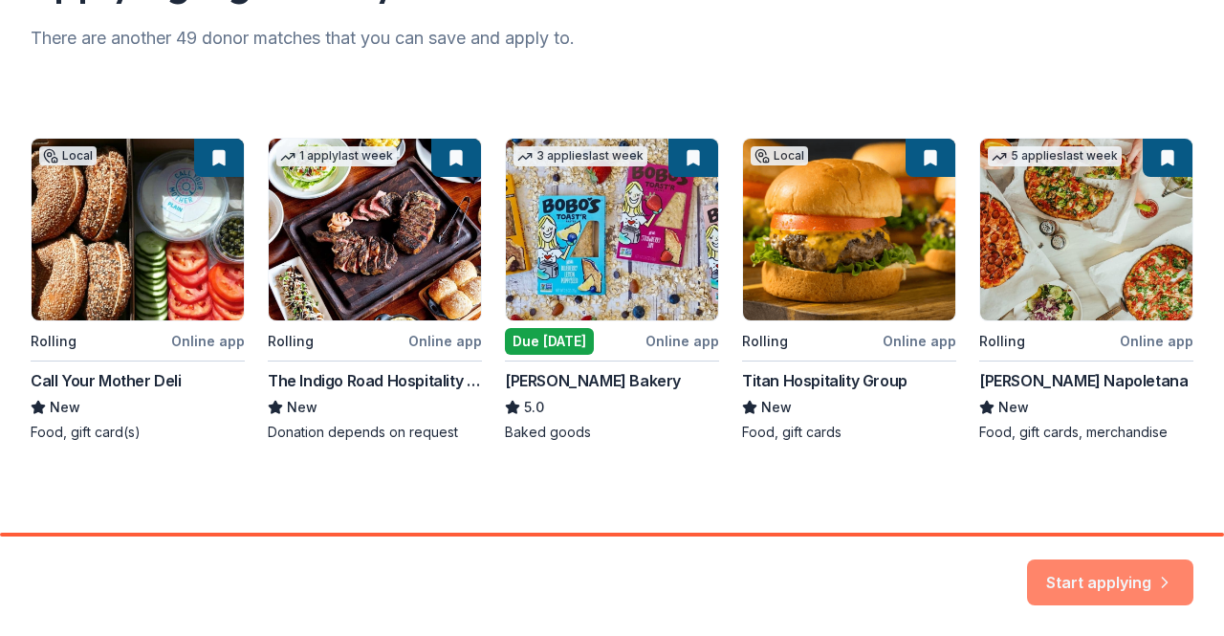
click at [1119, 592] on button "Start applying" at bounding box center [1110, 578] width 166 height 46
click at [1050, 577] on div "Start applying" at bounding box center [1110, 582] width 166 height 46
click at [899, 503] on div "Here are your top matches. They're saved to help you start applying right away.…" at bounding box center [612, 141] width 1224 height 785
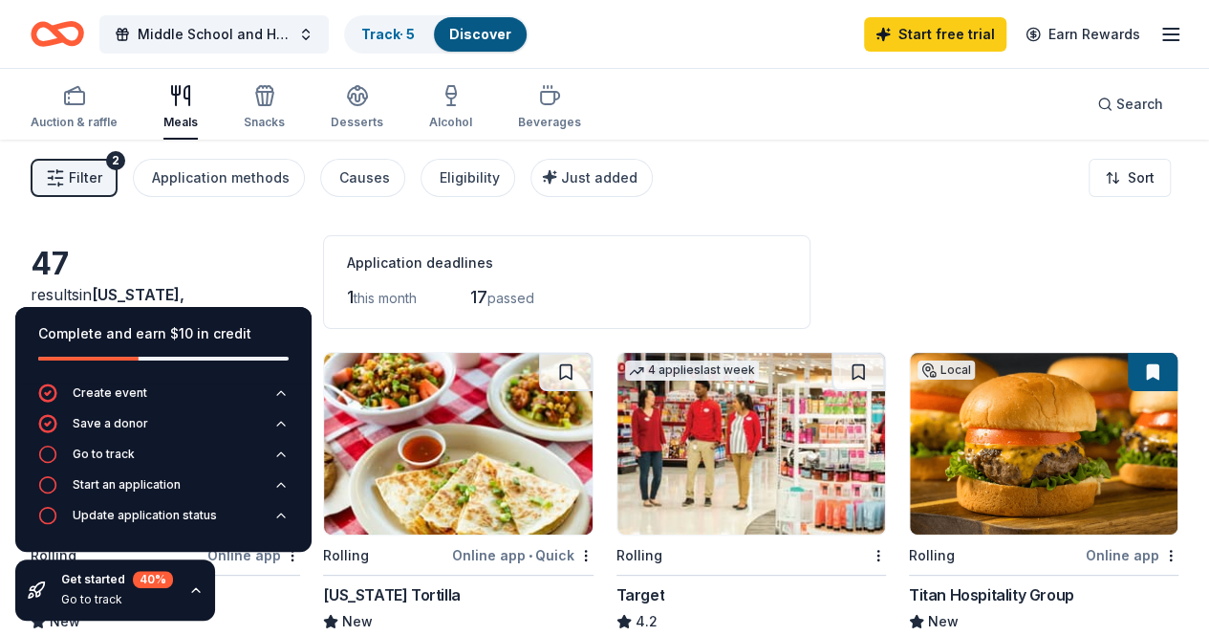
click at [1163, 34] on line "button" at bounding box center [1170, 34] width 15 height 0
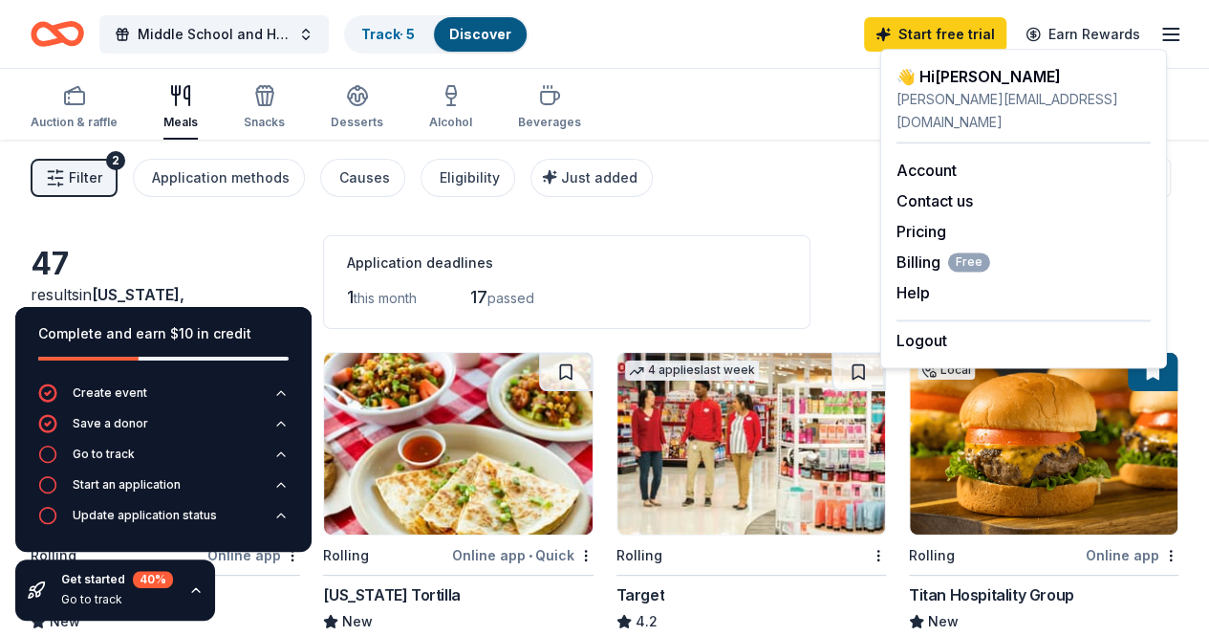
click at [806, 133] on div "Auction & raffle Meals Snacks Desserts Alcohol Beverages Search" at bounding box center [605, 104] width 1148 height 71
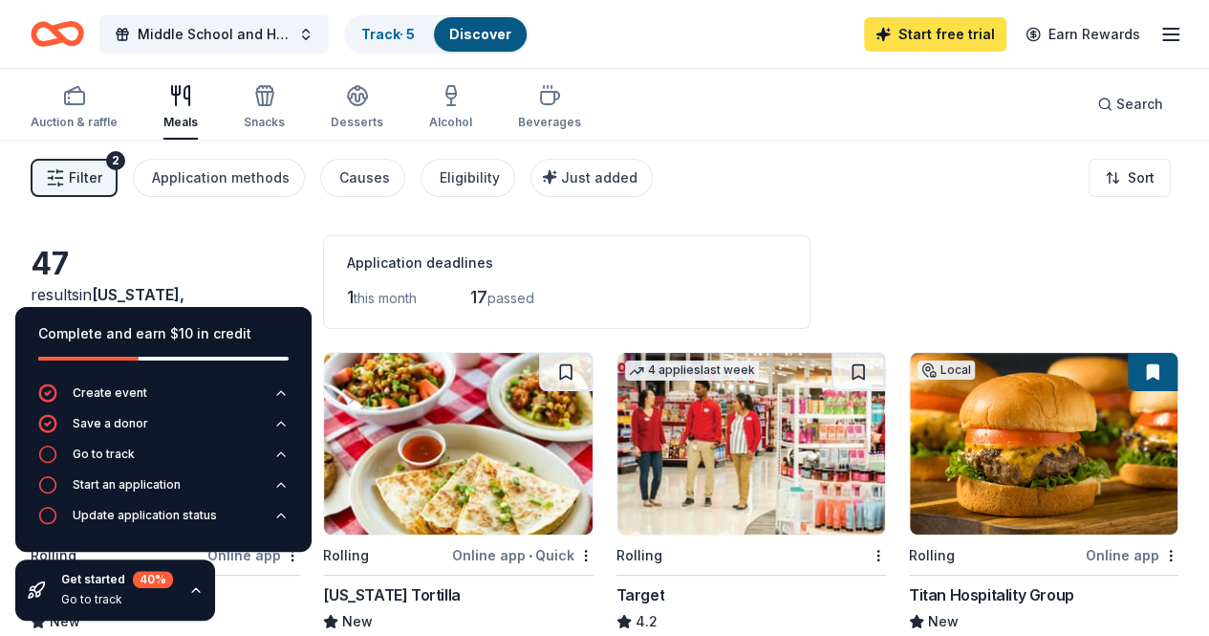
click at [901, 48] on link "Start free trial" at bounding box center [935, 34] width 142 height 34
click at [963, 22] on link "Start free trial" at bounding box center [935, 34] width 142 height 34
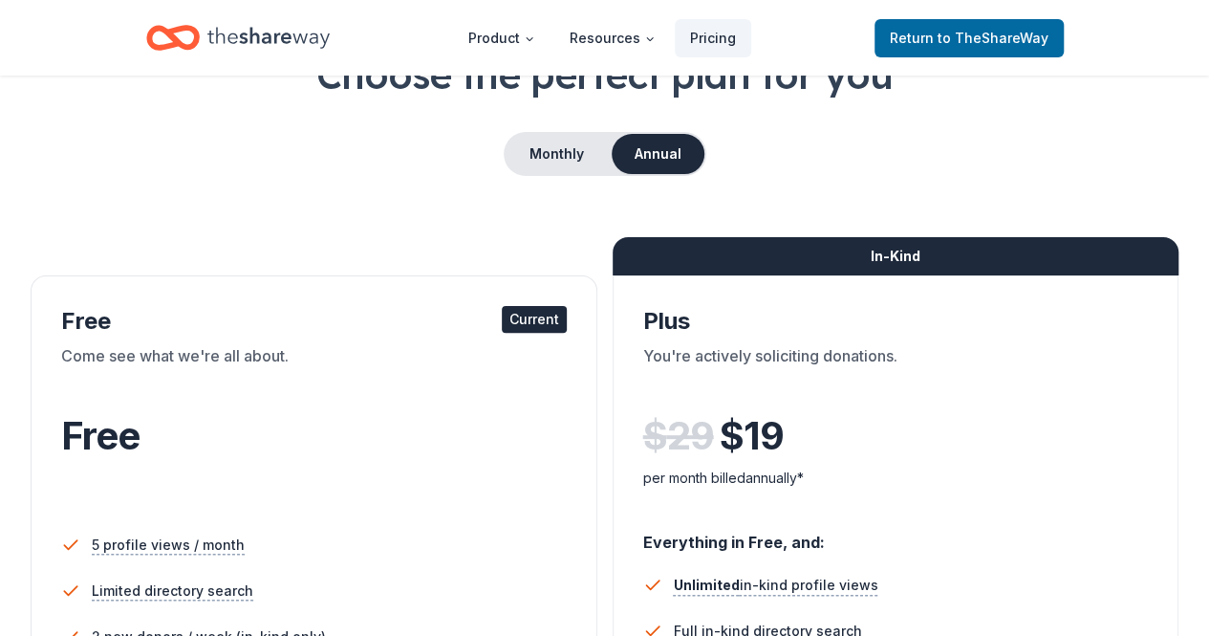
scroll to position [136, 0]
